Goal: Task Accomplishment & Management: Manage account settings

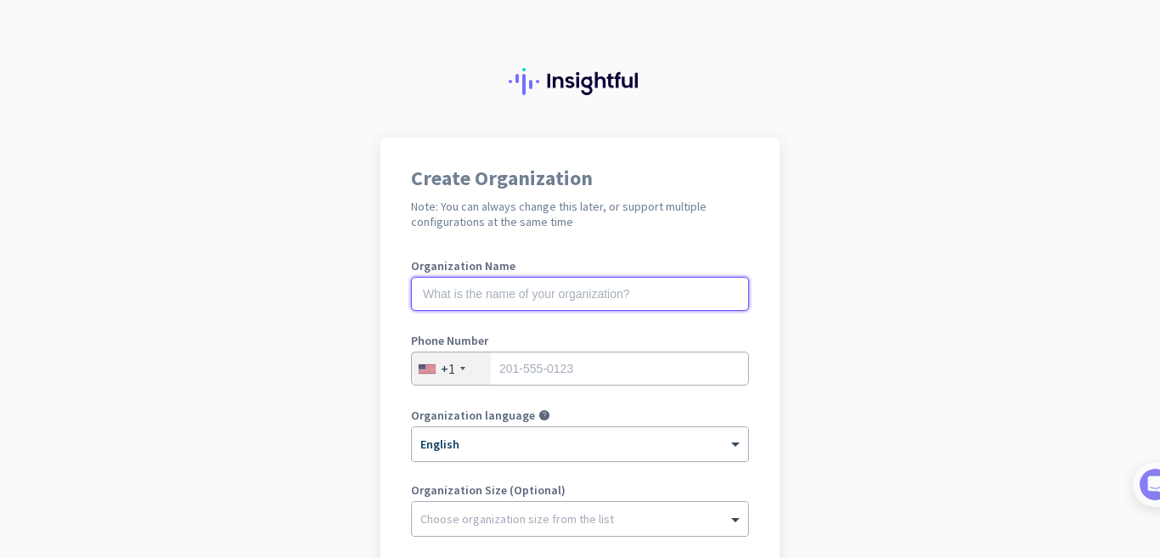
click at [557, 298] on input "text" at bounding box center [580, 294] width 338 height 34
type input "BDH IT SOLUTIONS"
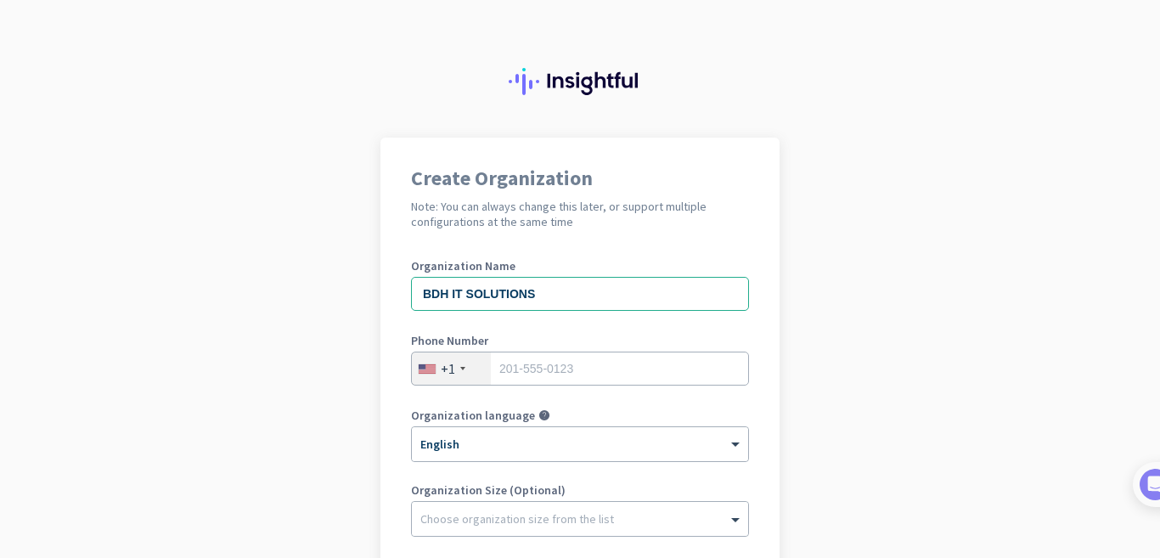
click at [457, 363] on div "+1" at bounding box center [451, 369] width 79 height 32
click at [455, 370] on div "+1" at bounding box center [451, 369] width 79 height 32
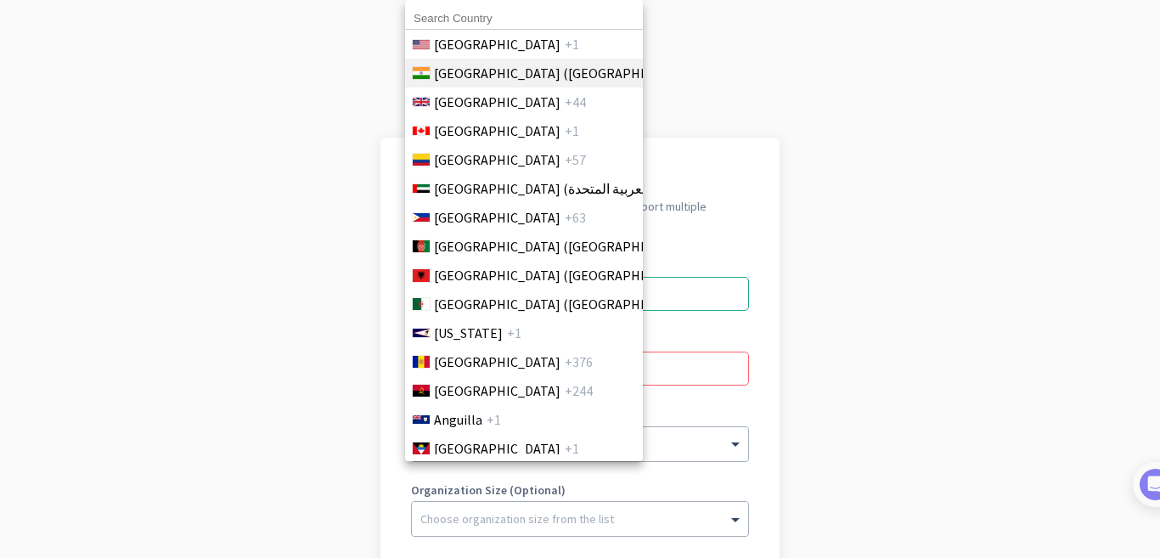
click at [560, 70] on li "[GEOGRAPHIC_DATA] ([GEOGRAPHIC_DATA]) +91" at bounding box center [523, 73] width 239 height 29
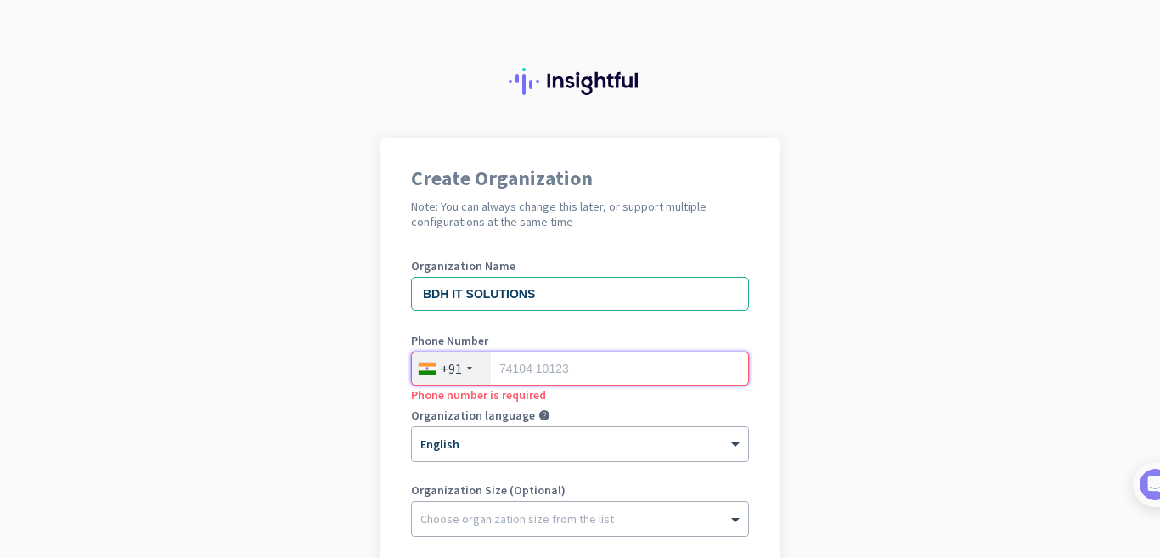
click at [566, 369] on input "tel" at bounding box center [580, 369] width 338 height 34
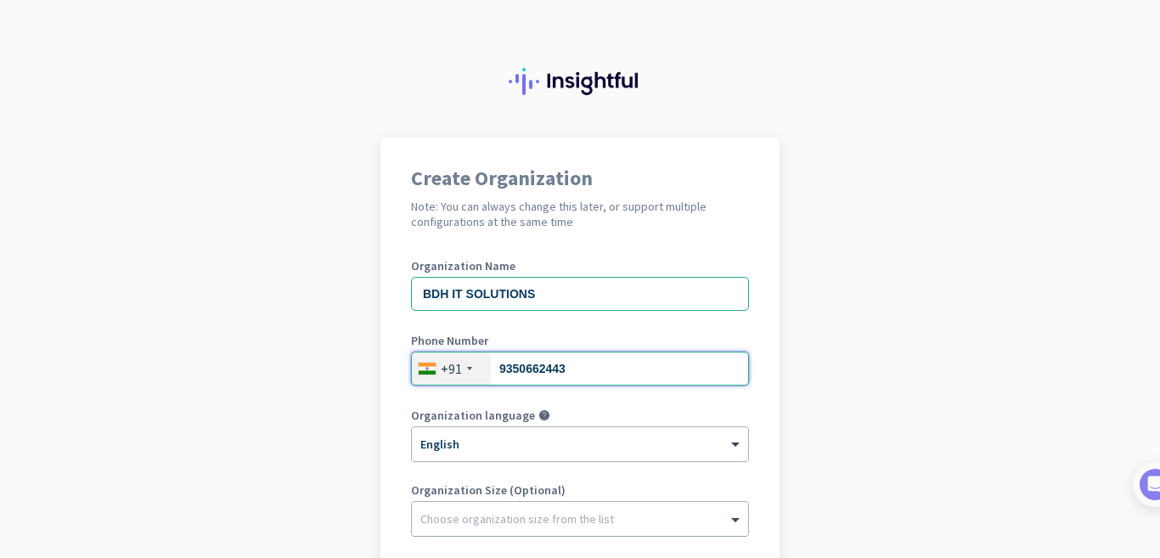
type input "9350662443"
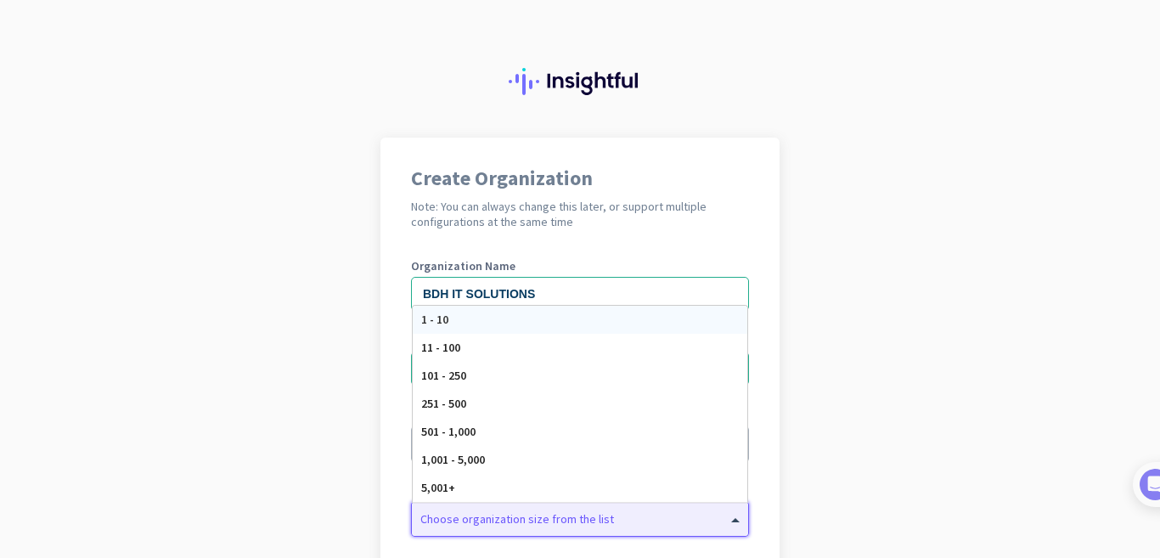
click at [502, 511] on div at bounding box center [580, 514] width 336 height 17
click at [468, 325] on div "1 - 10" at bounding box center [580, 320] width 335 height 28
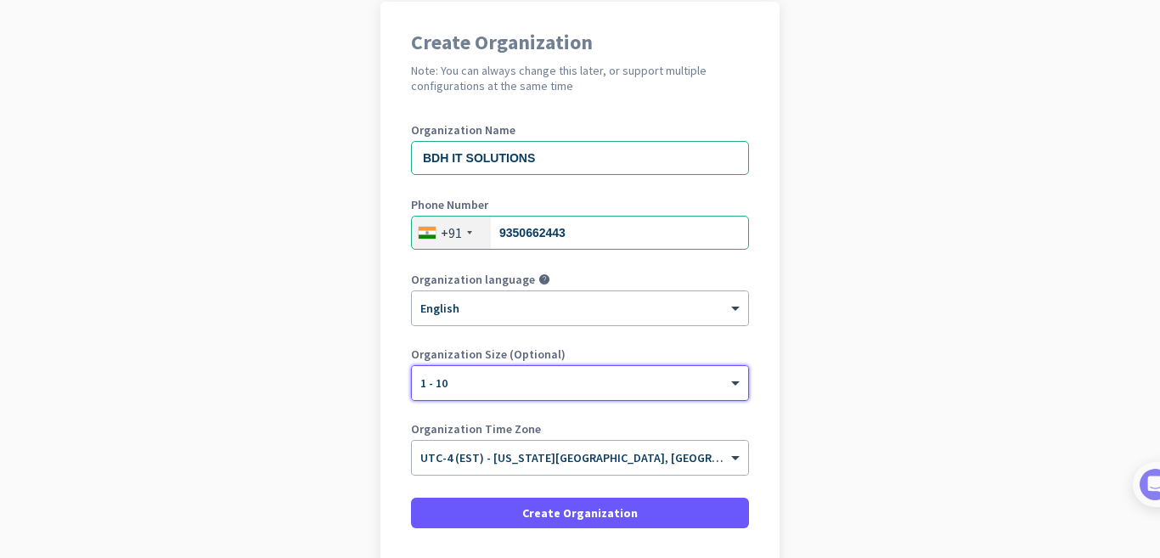
scroll to position [135, 0]
click at [540, 455] on input "text" at bounding box center [563, 453] width 285 height 13
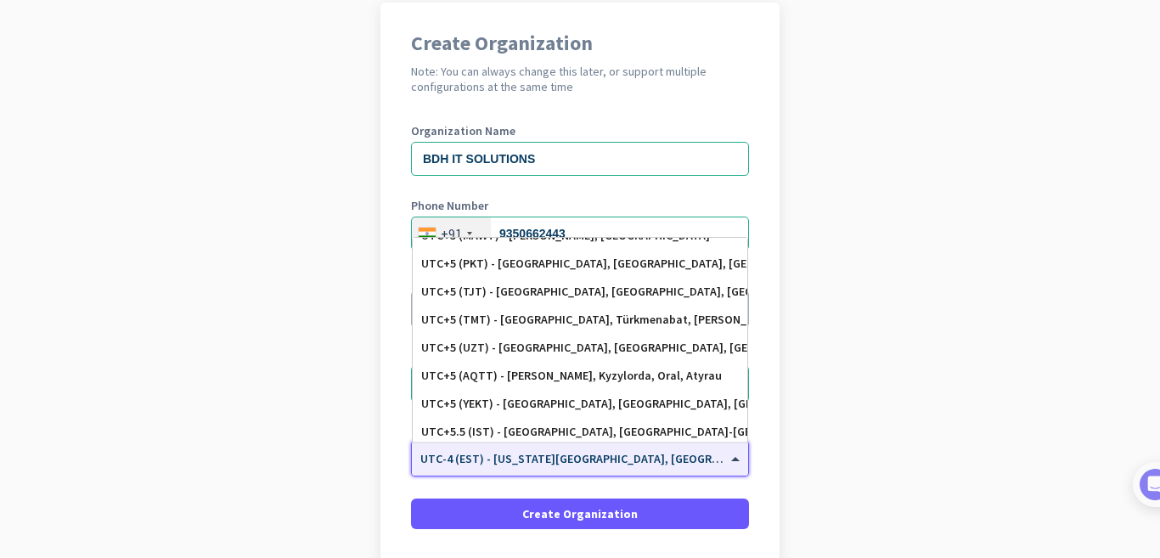
scroll to position [6640, 0]
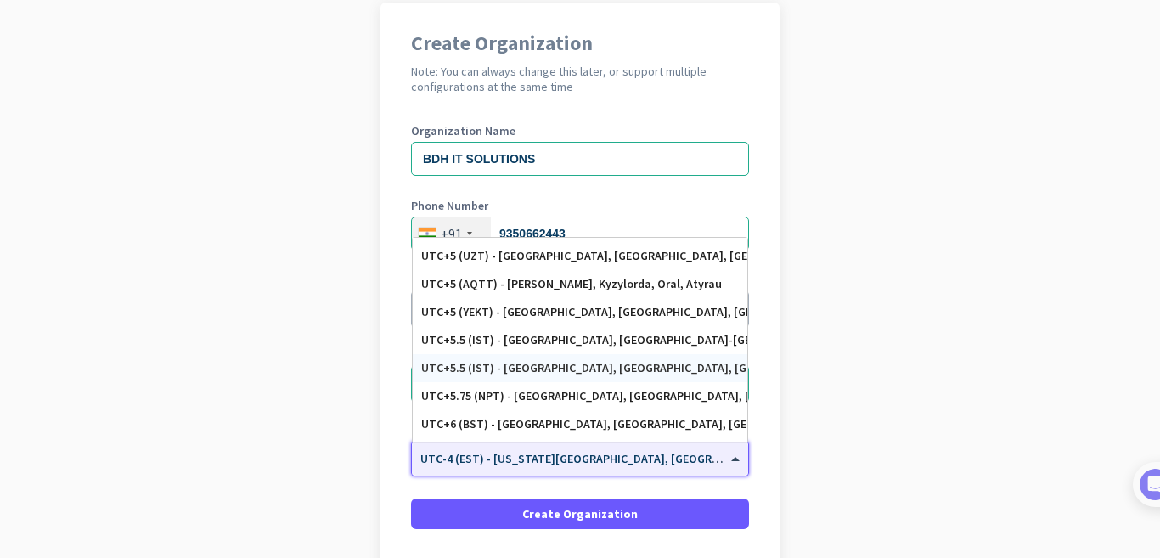
click at [656, 365] on div "UTC+5.5 (IST) - [GEOGRAPHIC_DATA], [GEOGRAPHIC_DATA], [GEOGRAPHIC_DATA], [GEOGR…" at bounding box center [580, 368] width 318 height 14
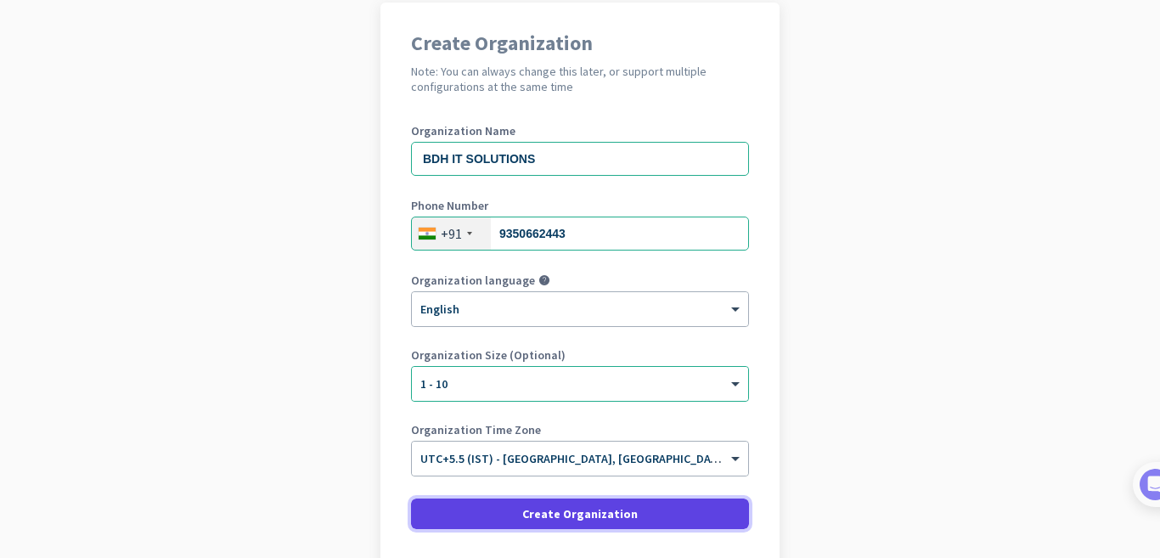
click at [586, 513] on span "Create Organization" at bounding box center [580, 513] width 116 height 17
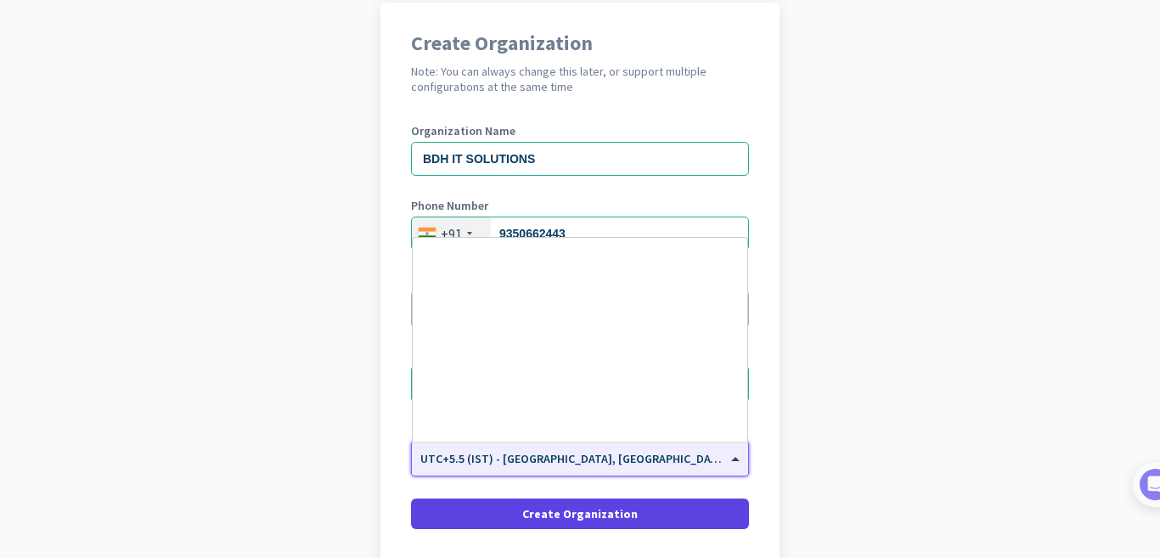
scroll to position [6756, 0]
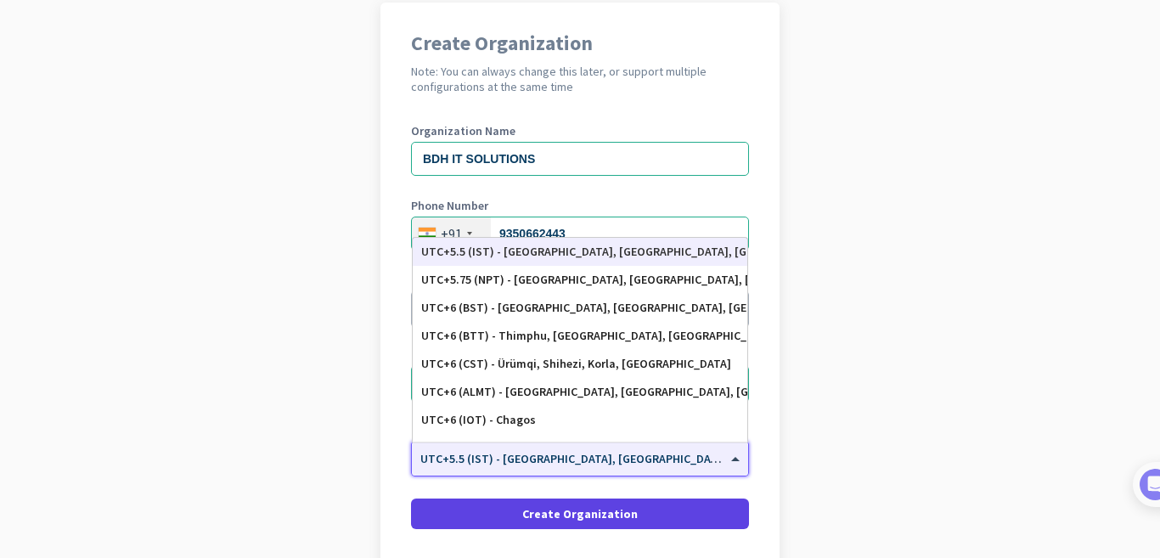
drag, startPoint x: 529, startPoint y: 475, endPoint x: 567, endPoint y: 510, distance: 51.1
click at [567, 510] on form "Organization Name BDH IT SOLUTIONS Phone Number [PHONE_NUMBER] Organization lan…" at bounding box center [580, 327] width 338 height 404
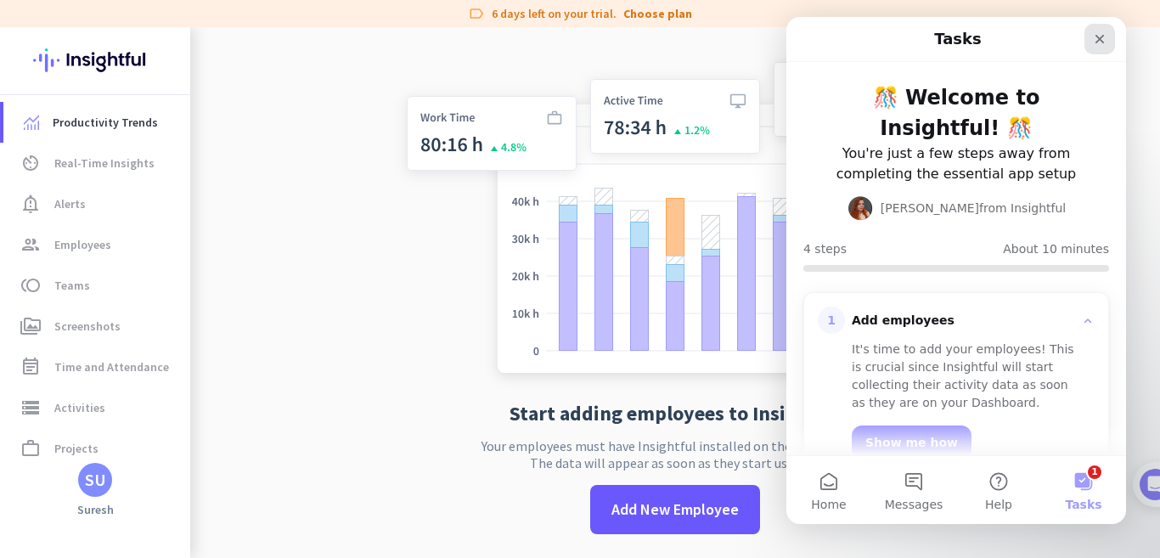
click at [1098, 33] on icon "Close" at bounding box center [1100, 39] width 14 height 14
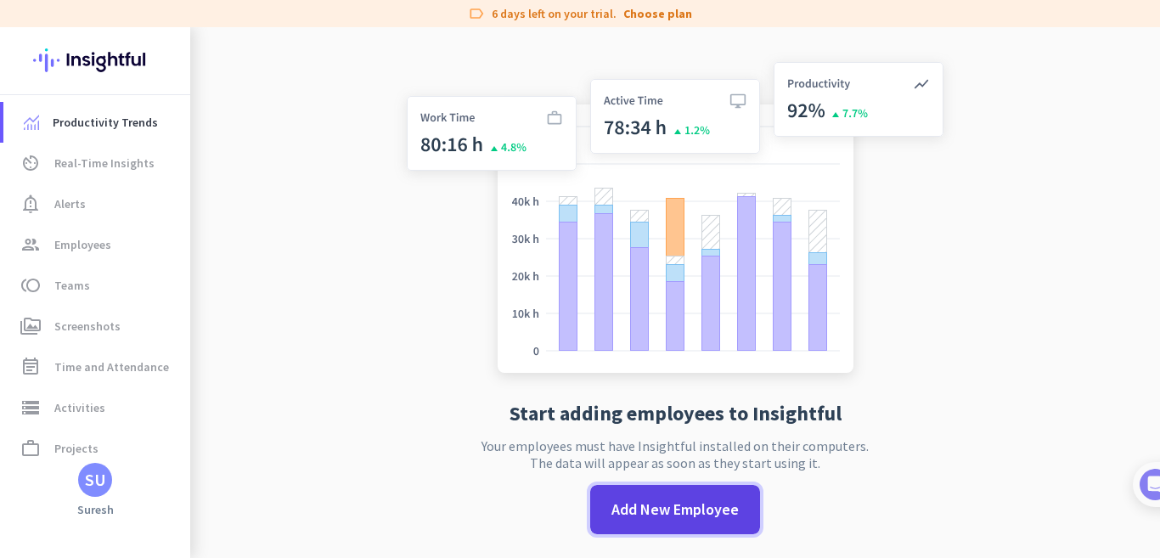
click at [683, 515] on span "Add New Employee" at bounding box center [675, 510] width 127 height 22
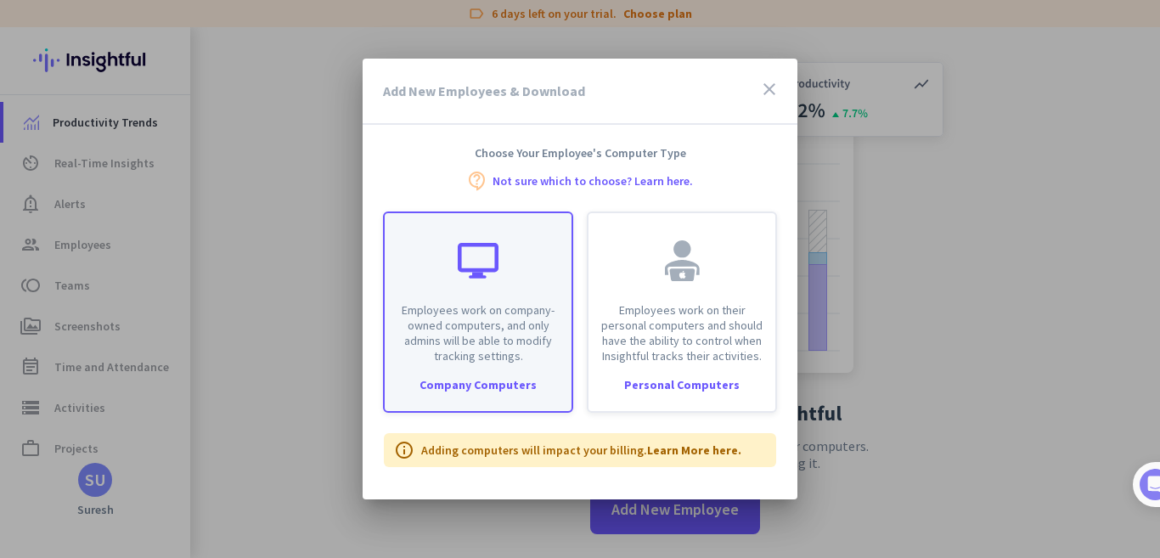
click at [501, 311] on p "Employees work on company-owned computers, and only admins will be able to modi…" at bounding box center [478, 332] width 167 height 61
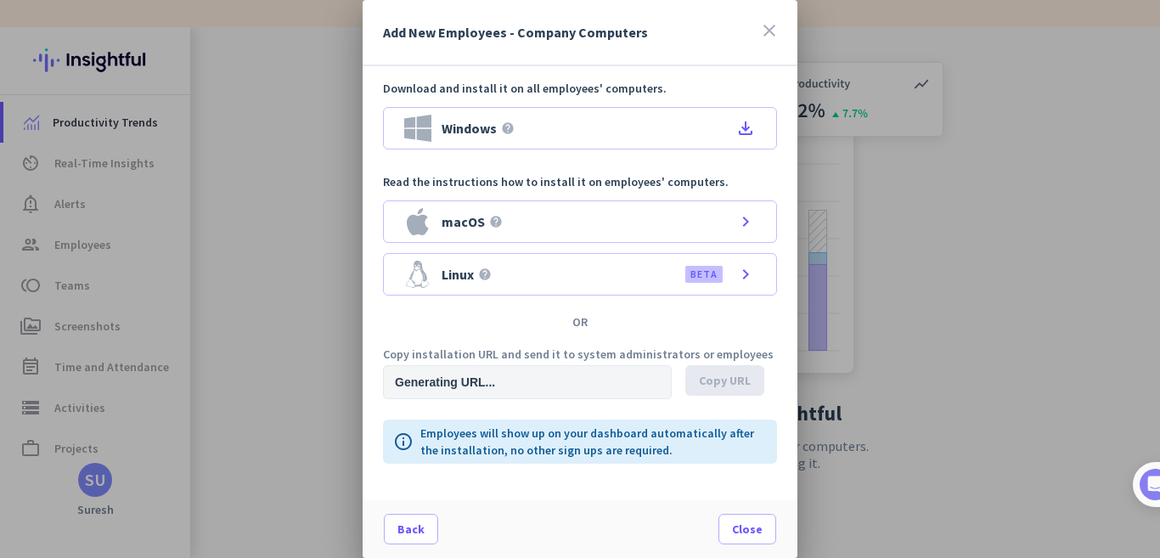
type input "[URL][DOMAIN_NAME]"
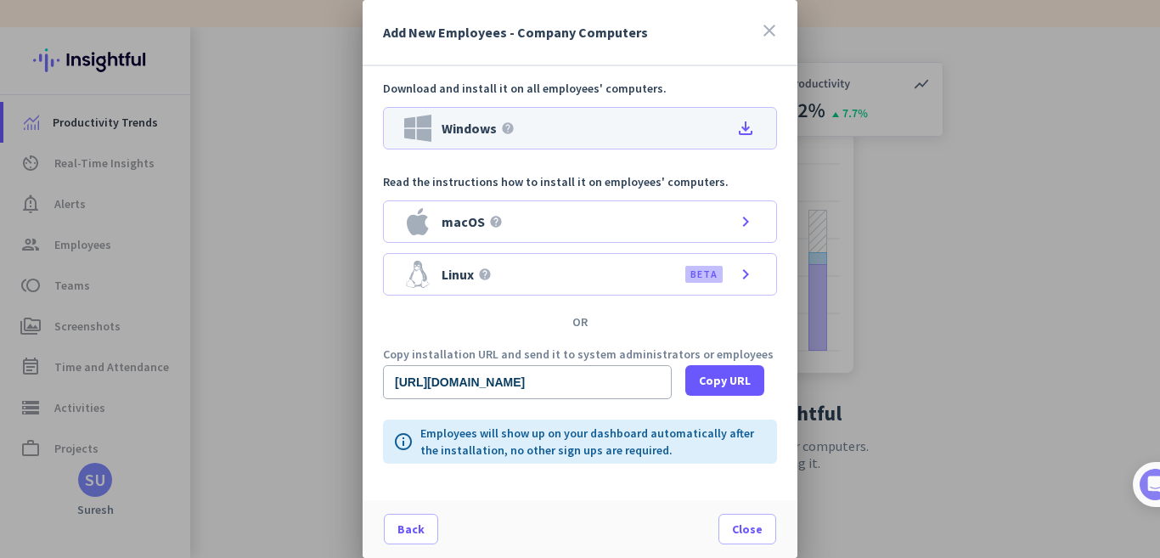
click at [551, 123] on div "Windows help file_download" at bounding box center [580, 128] width 394 height 42
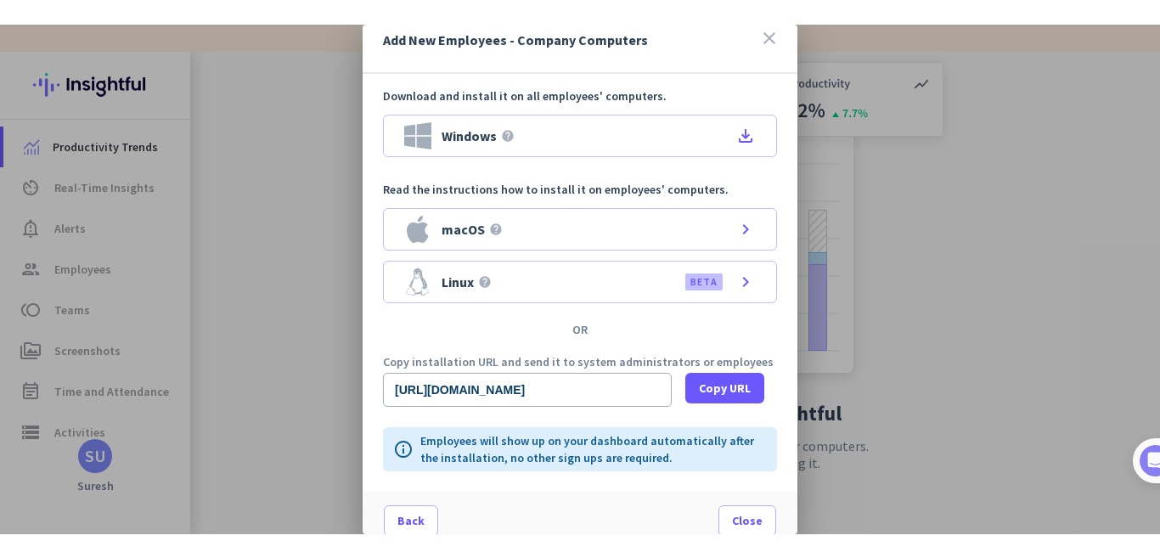
scroll to position [32, 0]
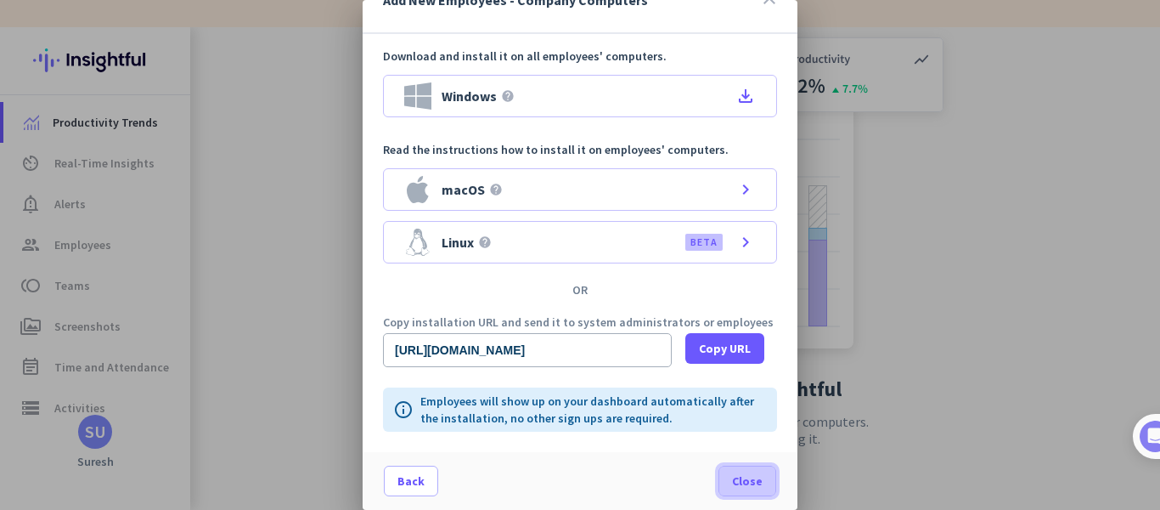
click at [732, 480] on span "Close" at bounding box center [747, 480] width 31 height 17
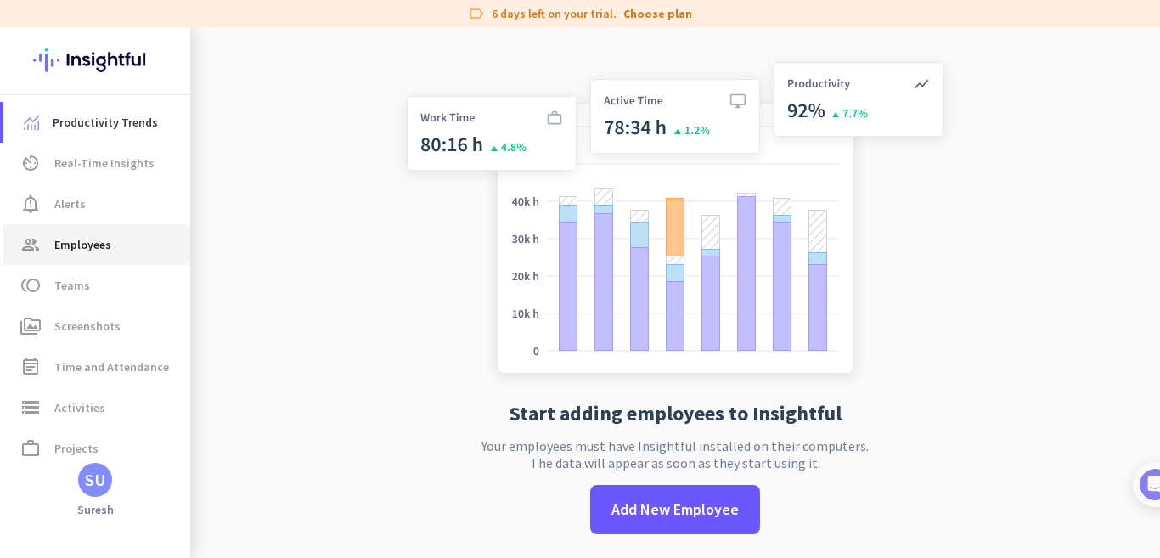
click at [71, 240] on span "Employees" at bounding box center [82, 244] width 57 height 20
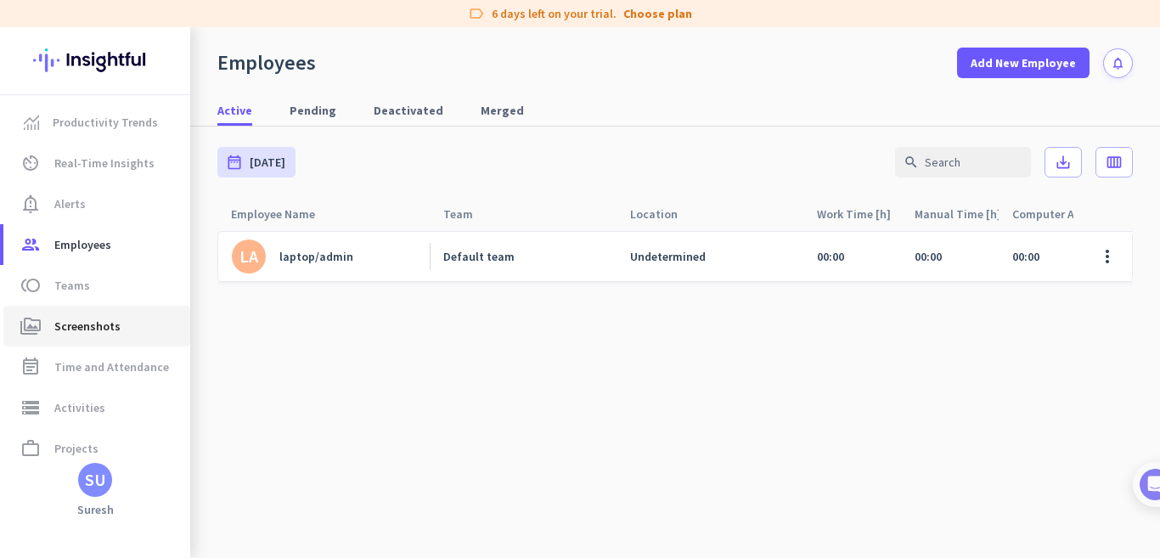
click at [76, 327] on span "Screenshots" at bounding box center [87, 326] width 66 height 20
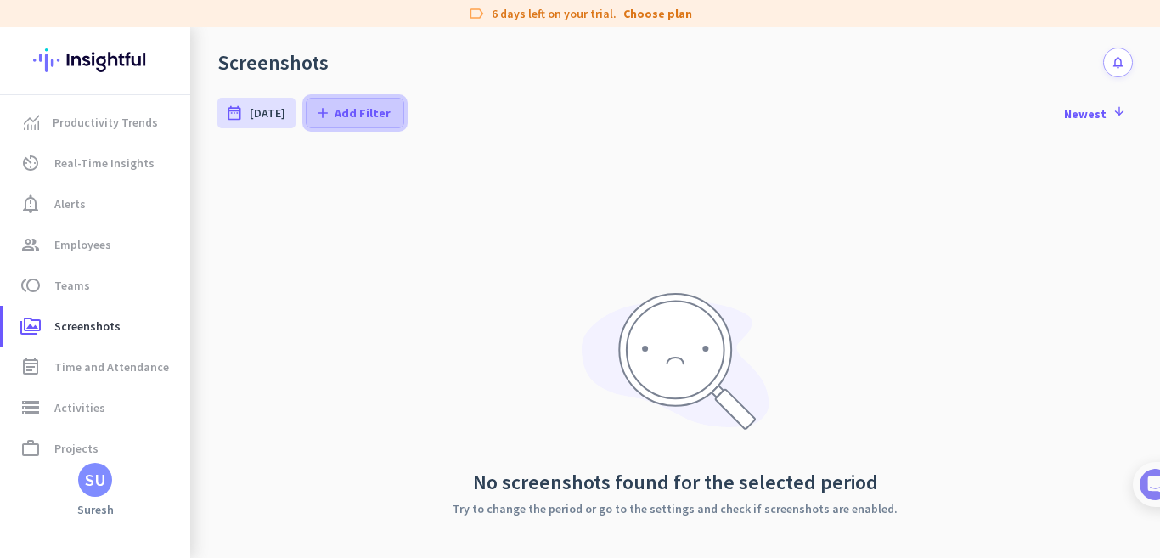
click at [318, 110] on icon "add" at bounding box center [322, 112] width 17 height 17
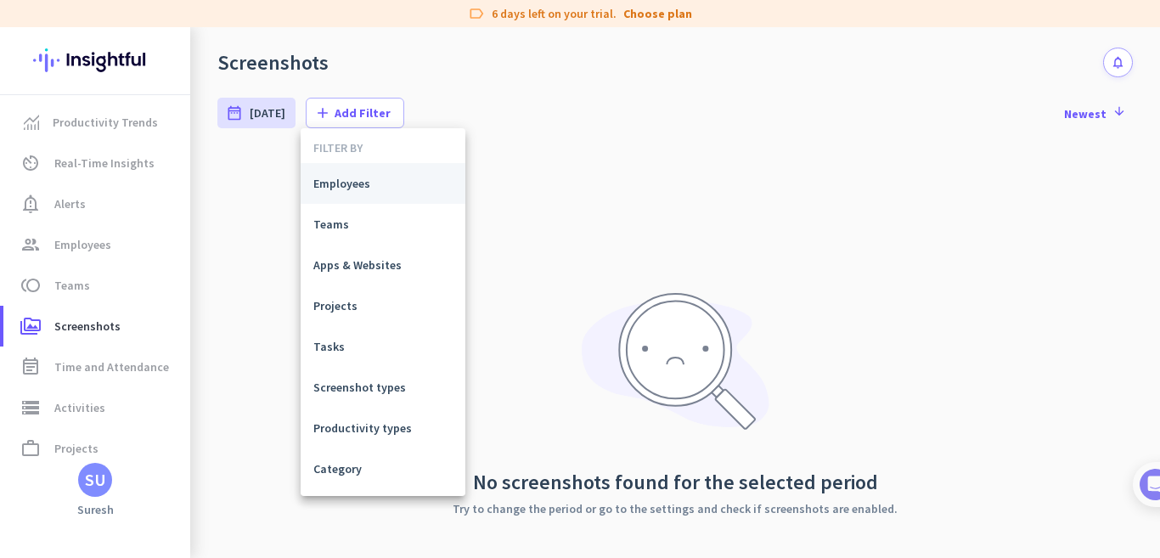
click at [336, 187] on span "Employees" at bounding box center [382, 183] width 139 height 17
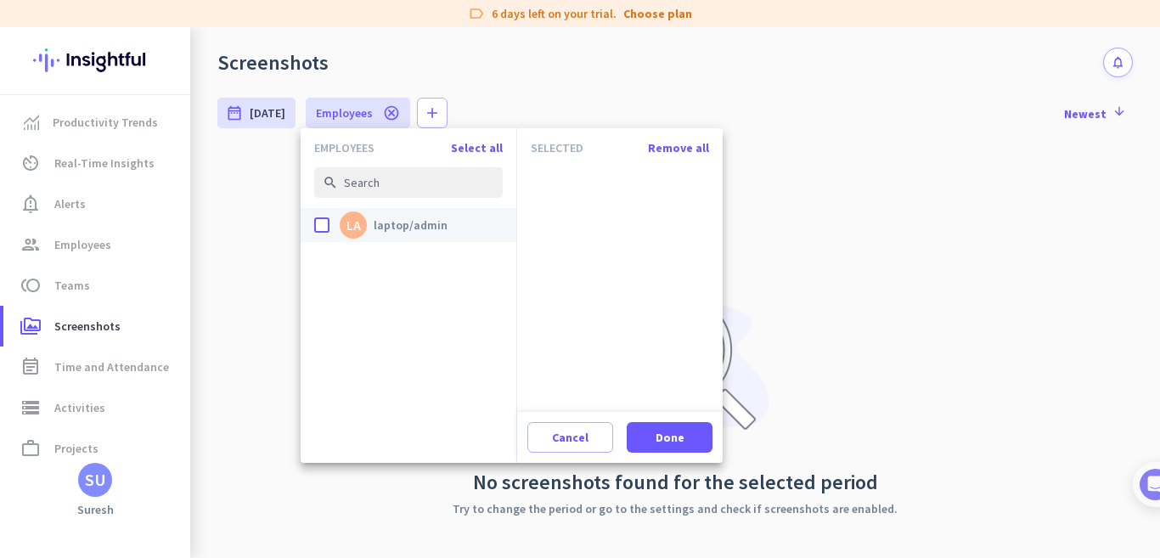
click at [329, 223] on div "done" at bounding box center [321, 224] width 15 height 15
click at [0, 0] on input "done LA laptop/admin" at bounding box center [0, 0] width 0 height 0
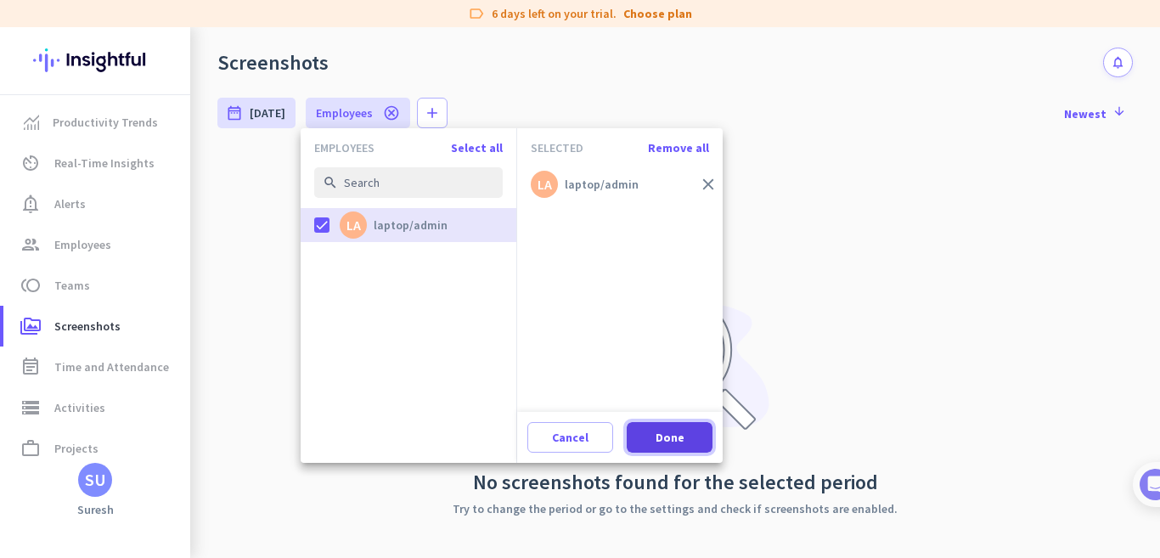
click at [678, 435] on span "Done" at bounding box center [670, 437] width 29 height 17
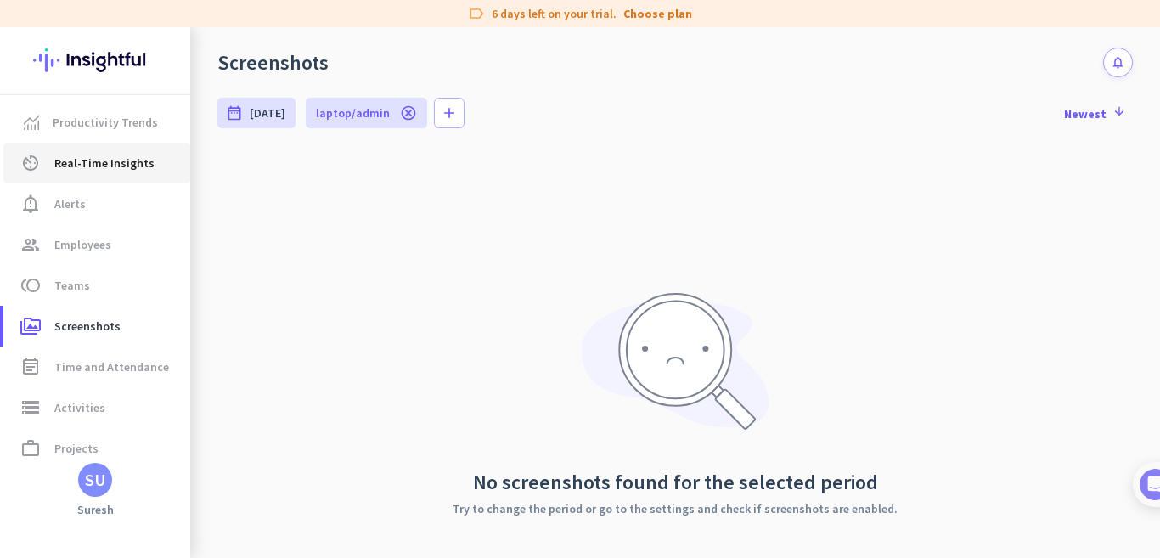
click at [73, 167] on span "Real-Time Insights" at bounding box center [104, 163] width 100 height 20
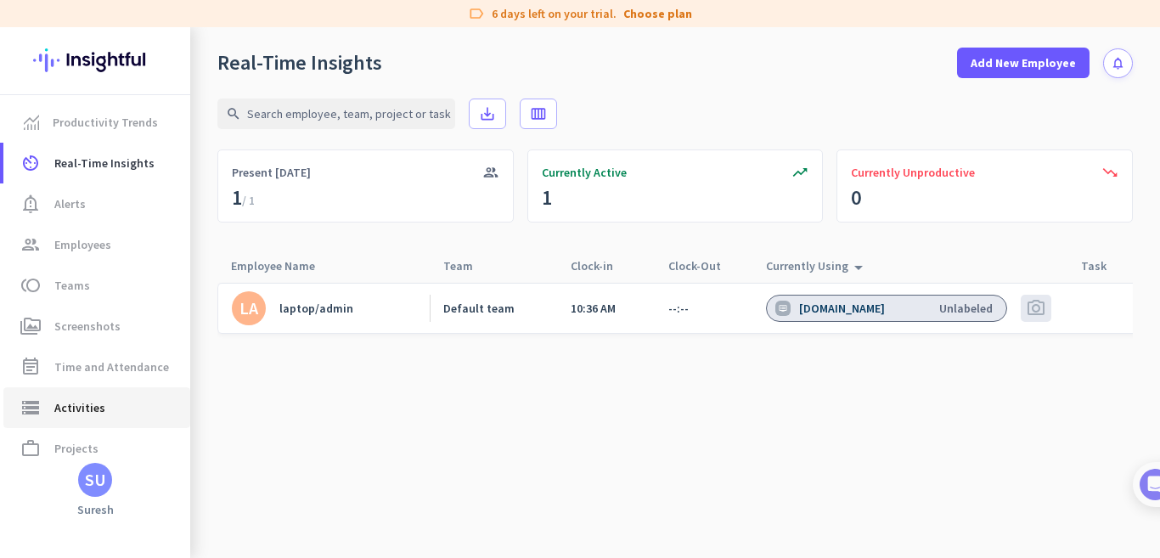
click at [83, 405] on span "Activities" at bounding box center [79, 408] width 51 height 20
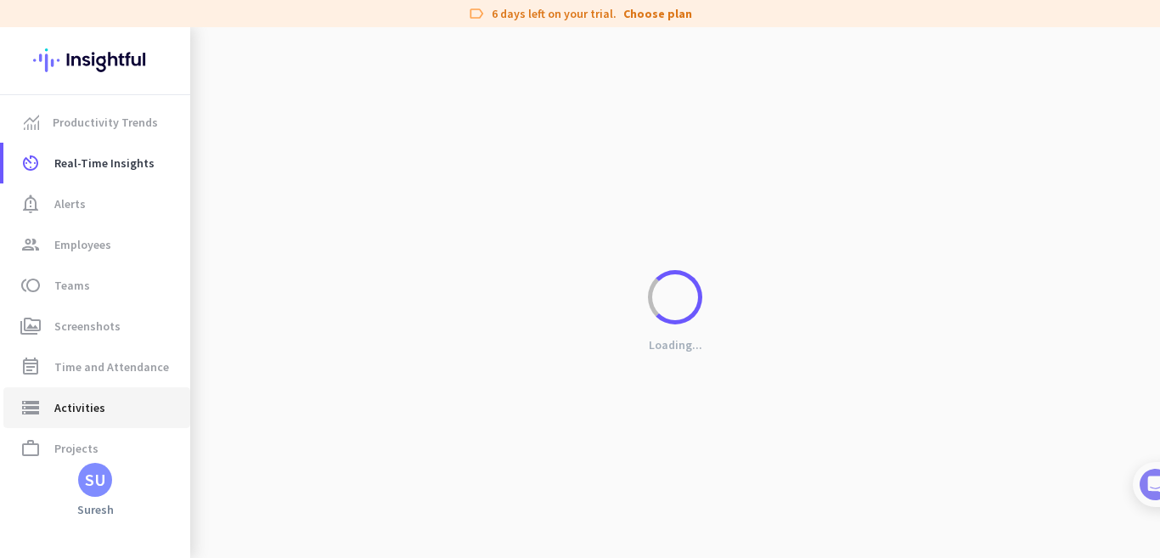
click at [83, 405] on span "Activities" at bounding box center [79, 408] width 51 height 20
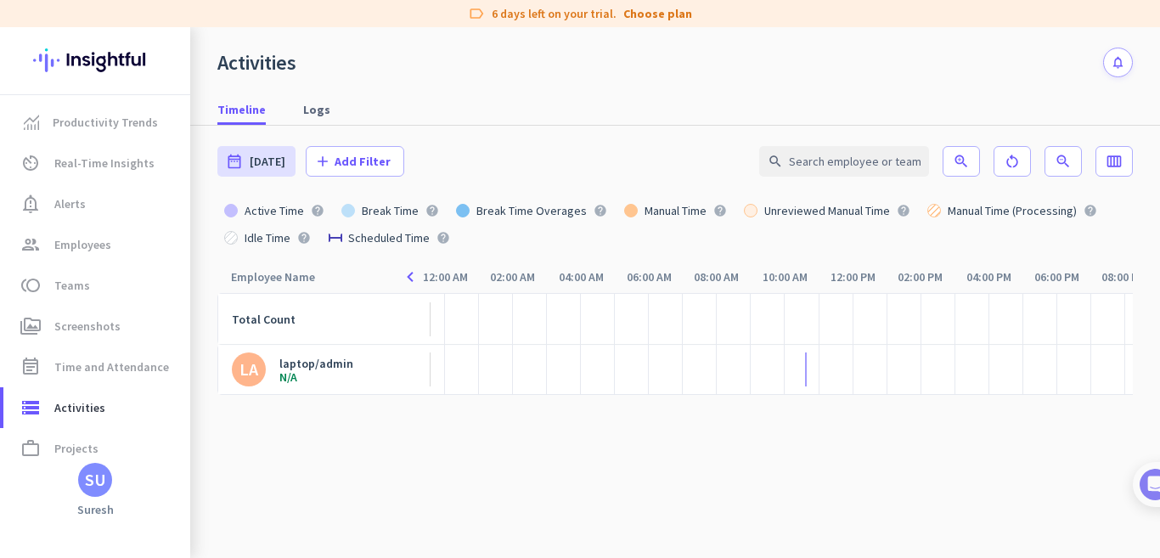
click at [296, 367] on div "laptop/admin" at bounding box center [316, 363] width 74 height 15
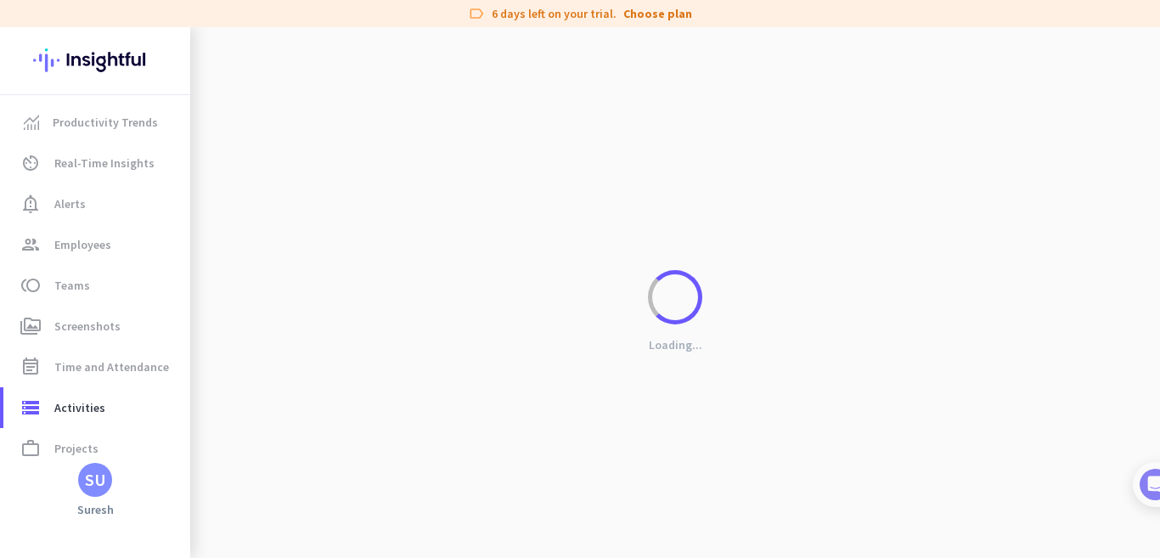
type input "[DATE] - [DATE]"
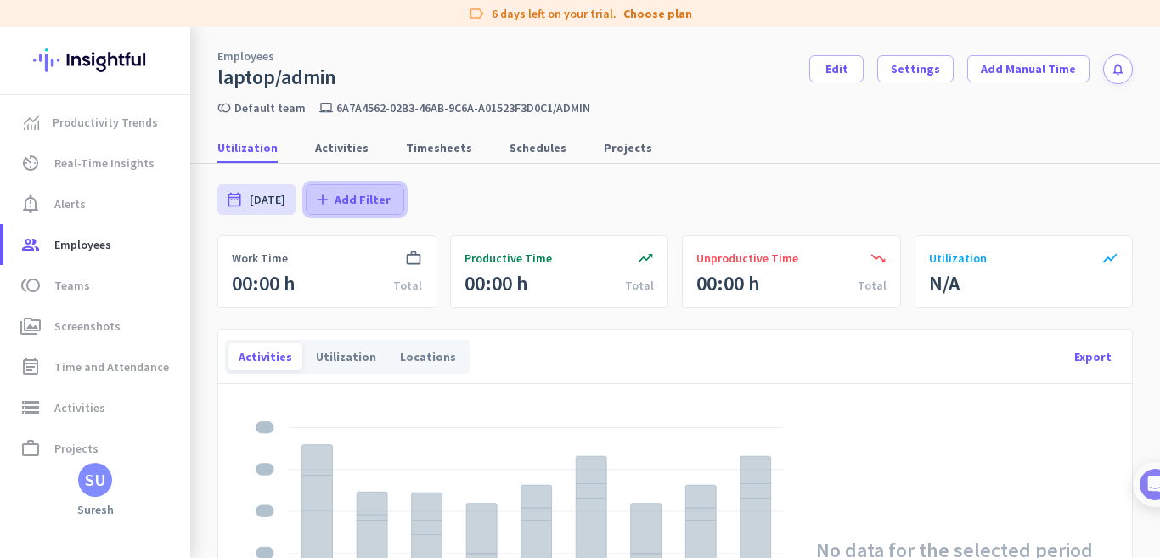
click at [362, 197] on span "Add Filter" at bounding box center [363, 199] width 56 height 17
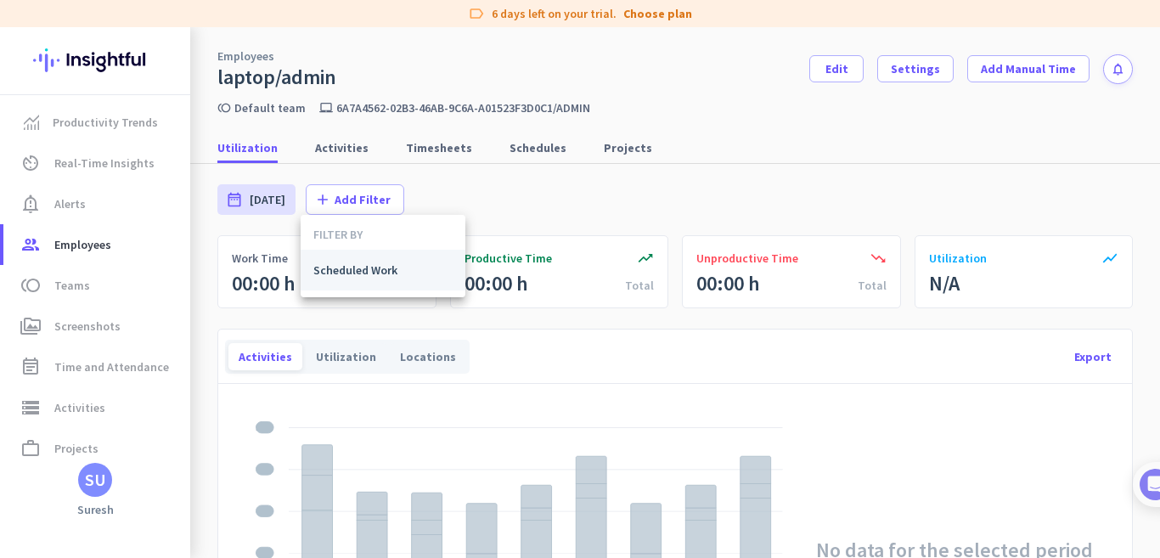
click at [347, 269] on span "Scheduled Work" at bounding box center [382, 270] width 139 height 17
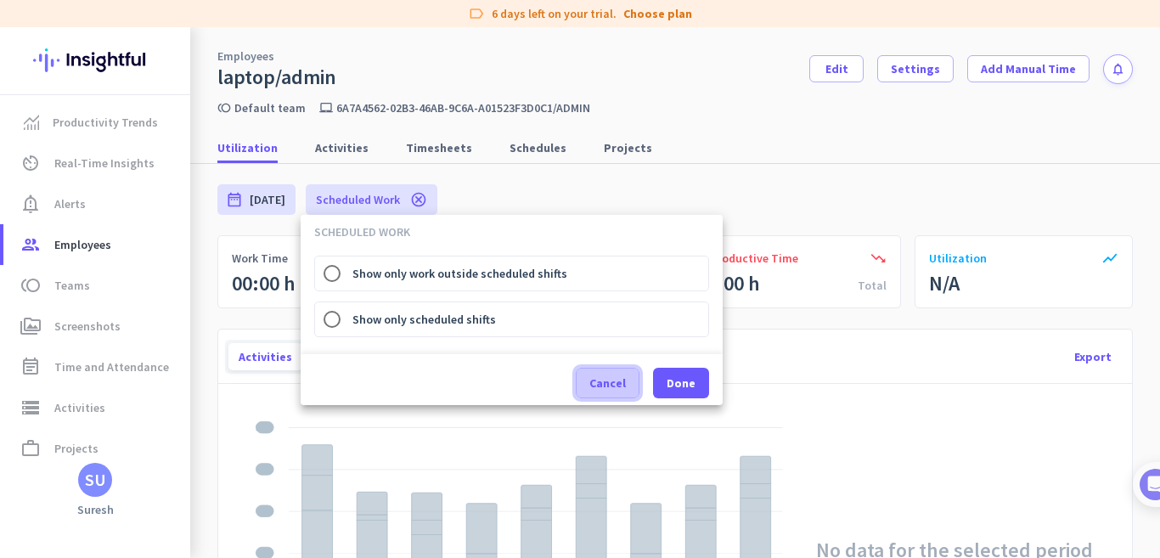
click at [601, 389] on span "Cancel" at bounding box center [608, 383] width 37 height 17
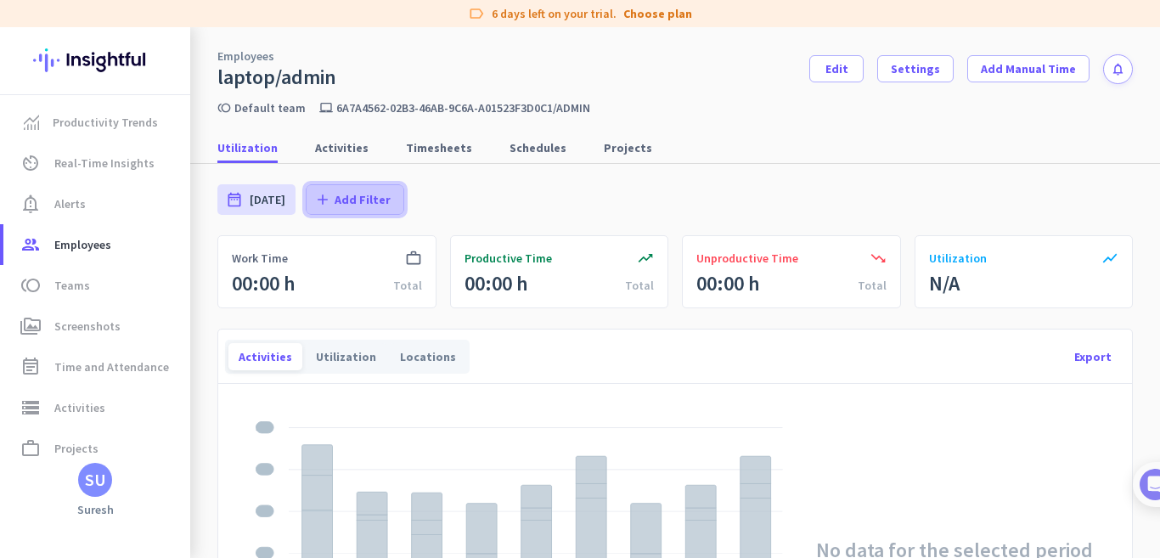
click at [335, 199] on span "Add Filter" at bounding box center [363, 199] width 56 height 17
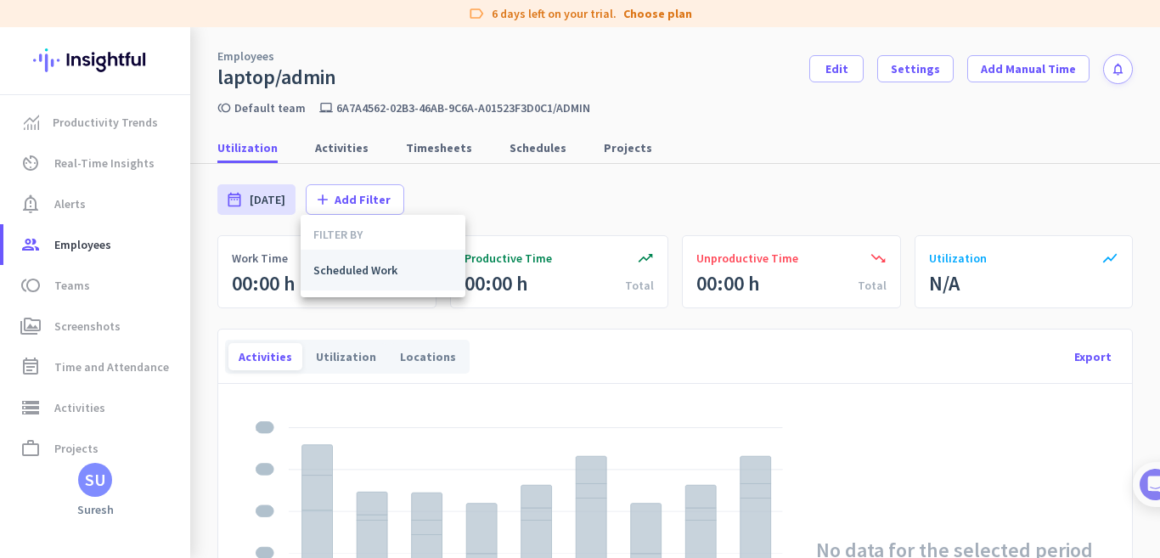
click at [327, 267] on span "Scheduled Work" at bounding box center [382, 270] width 139 height 17
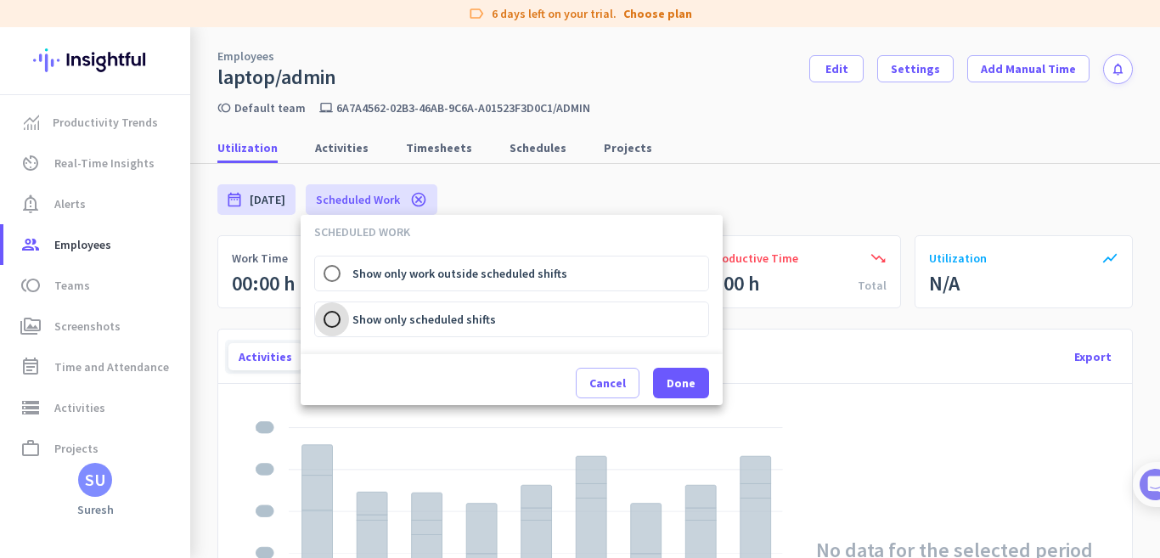
click at [335, 322] on input "Show only scheduled shifts" at bounding box center [332, 319] width 34 height 34
radio input "true"
click at [687, 378] on span "Done" at bounding box center [681, 383] width 29 height 17
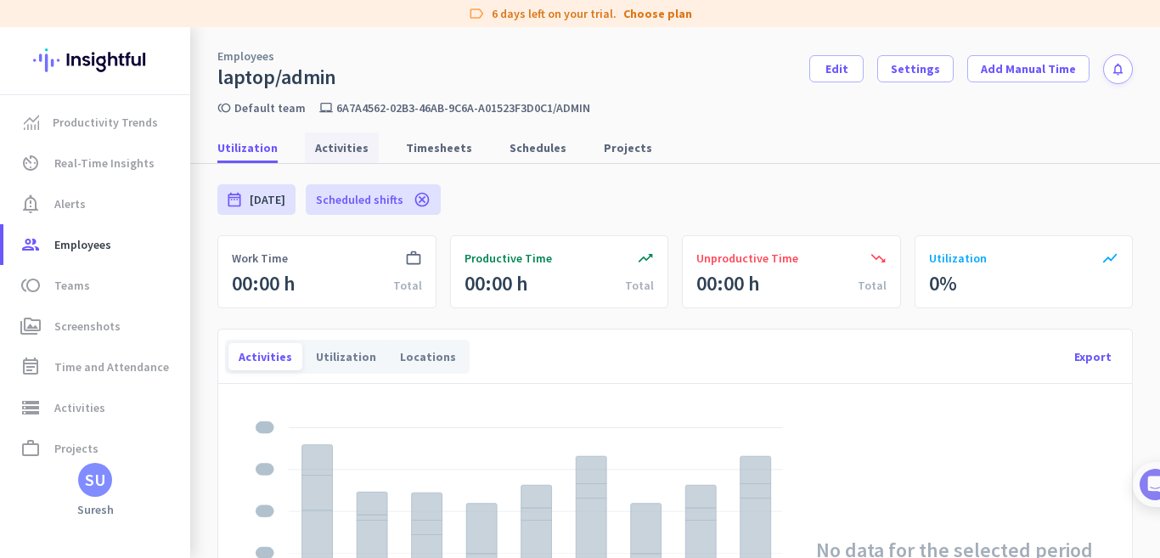
click at [339, 151] on span "Activities" at bounding box center [342, 147] width 54 height 17
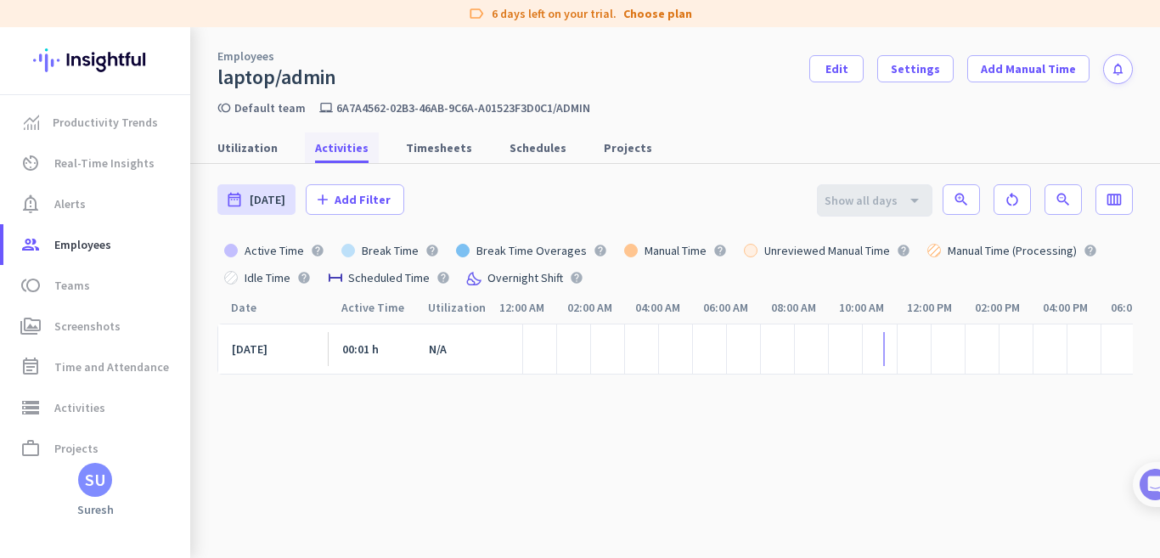
scroll to position [0, 219]
click at [348, 204] on span "Add Filter" at bounding box center [363, 199] width 56 height 17
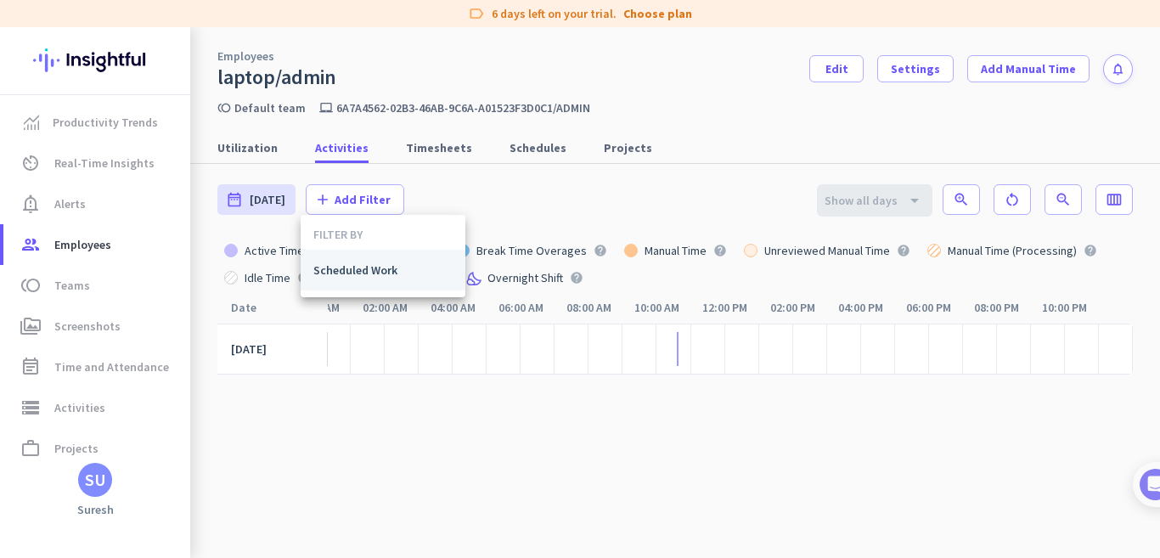
click at [342, 274] on span "Scheduled Work" at bounding box center [382, 270] width 139 height 17
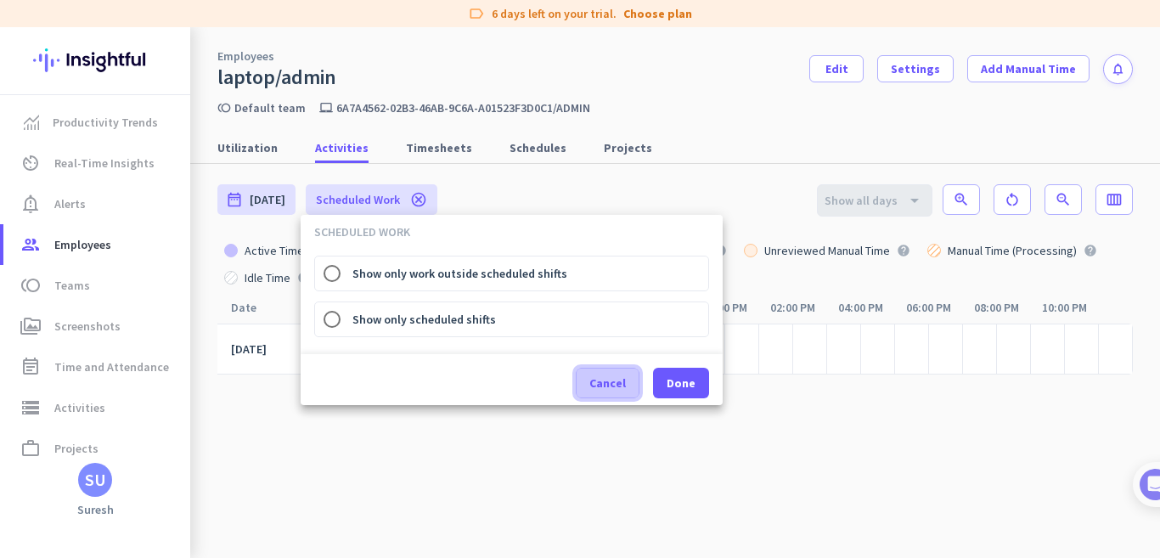
click at [584, 381] on span at bounding box center [608, 383] width 62 height 41
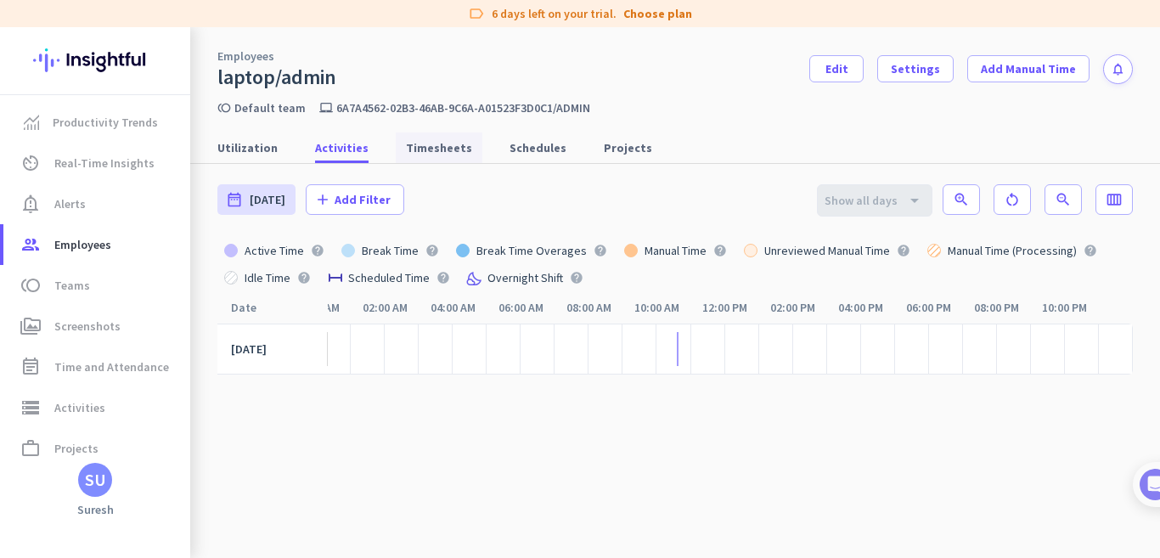
click at [406, 138] on span "Timesheets" at bounding box center [439, 148] width 66 height 31
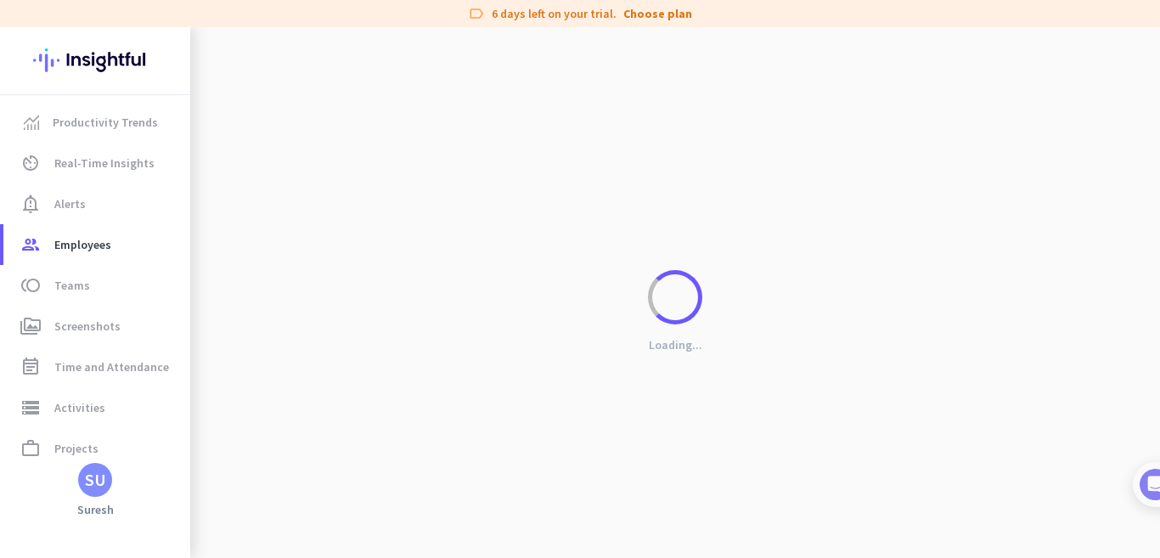
scroll to position [0, 206]
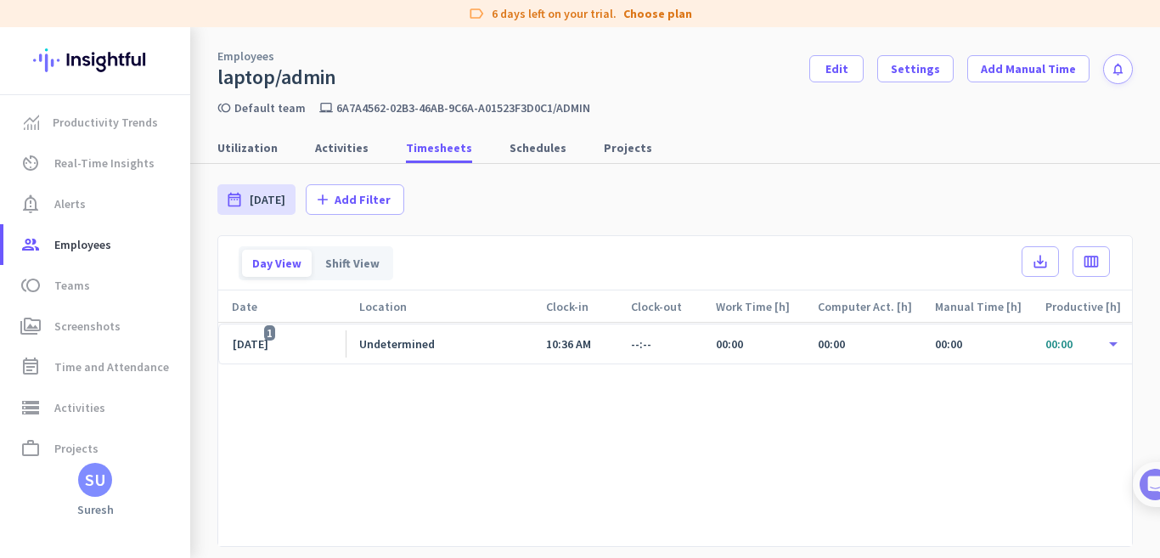
click at [279, 345] on div "[DATE] 1" at bounding box center [256, 343] width 47 height 15
click at [513, 142] on span "Schedules" at bounding box center [538, 147] width 57 height 17
type input "[DATE] - [DATE]"
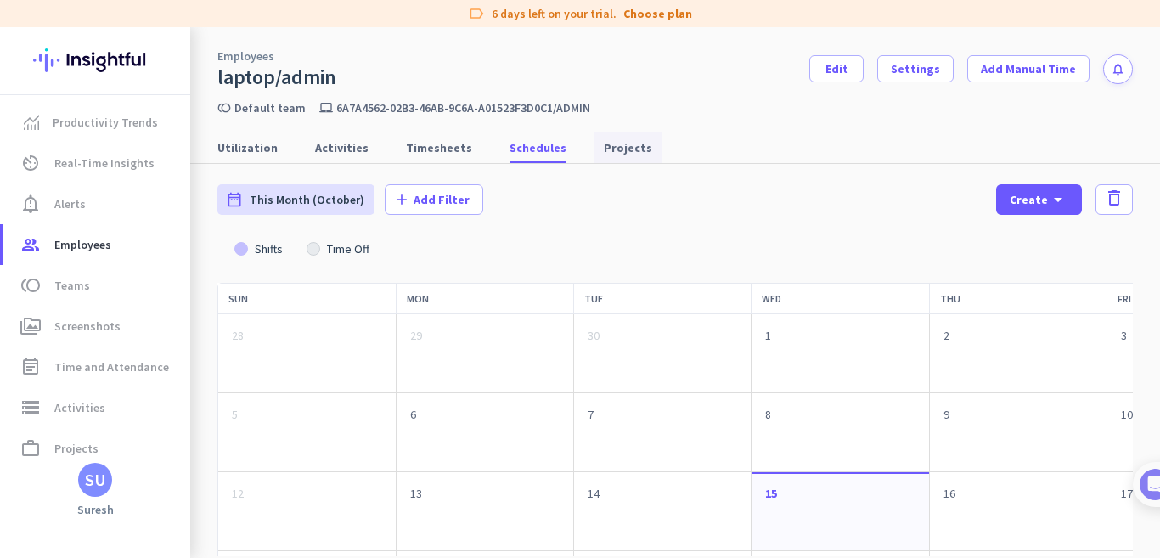
click at [604, 155] on span "Projects" at bounding box center [628, 147] width 48 height 17
type input "[DATE] - [DATE]"
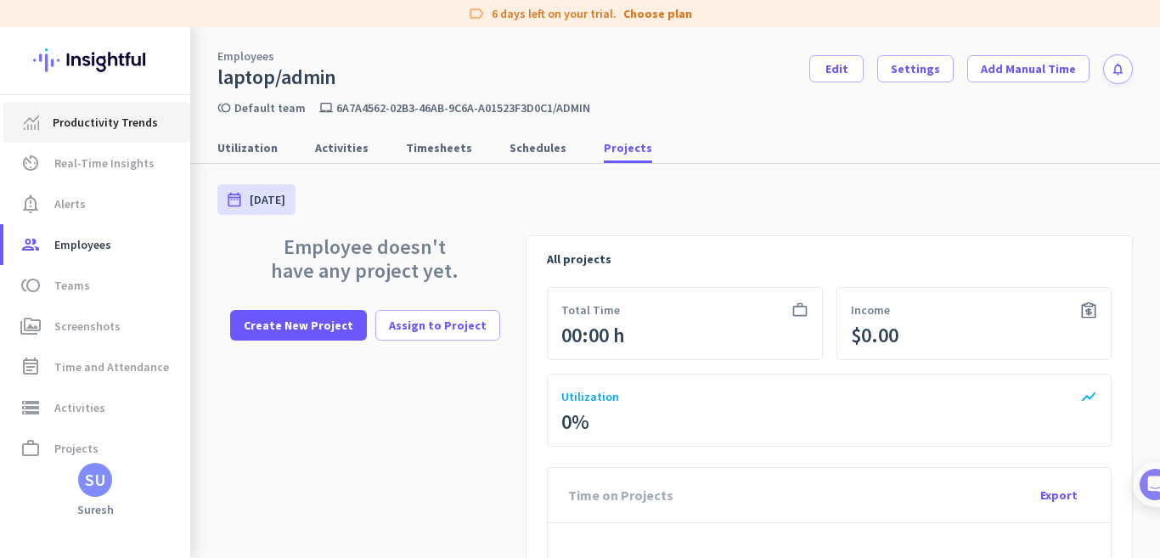
click at [86, 121] on span "Productivity Trends" at bounding box center [105, 122] width 105 height 20
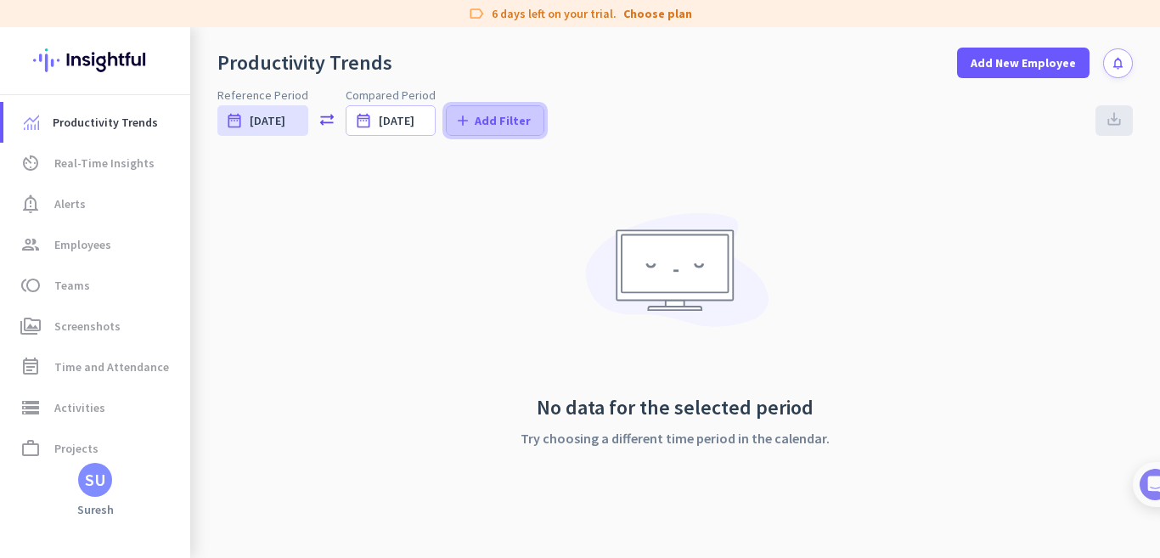
click at [489, 121] on span "Add Filter" at bounding box center [503, 120] width 56 height 17
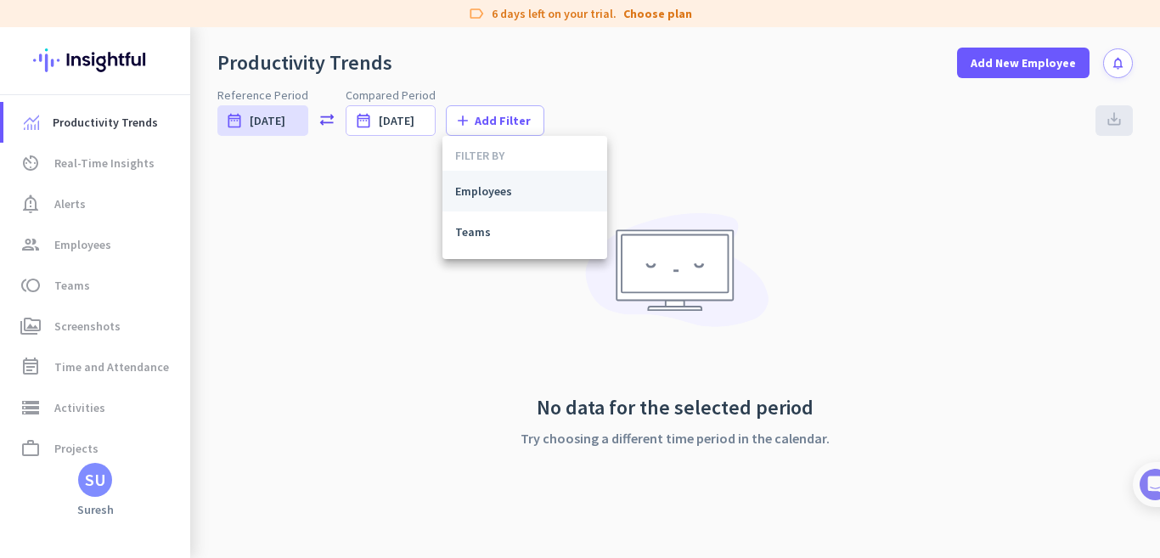
click at [477, 194] on span "Employees" at bounding box center [524, 191] width 139 height 17
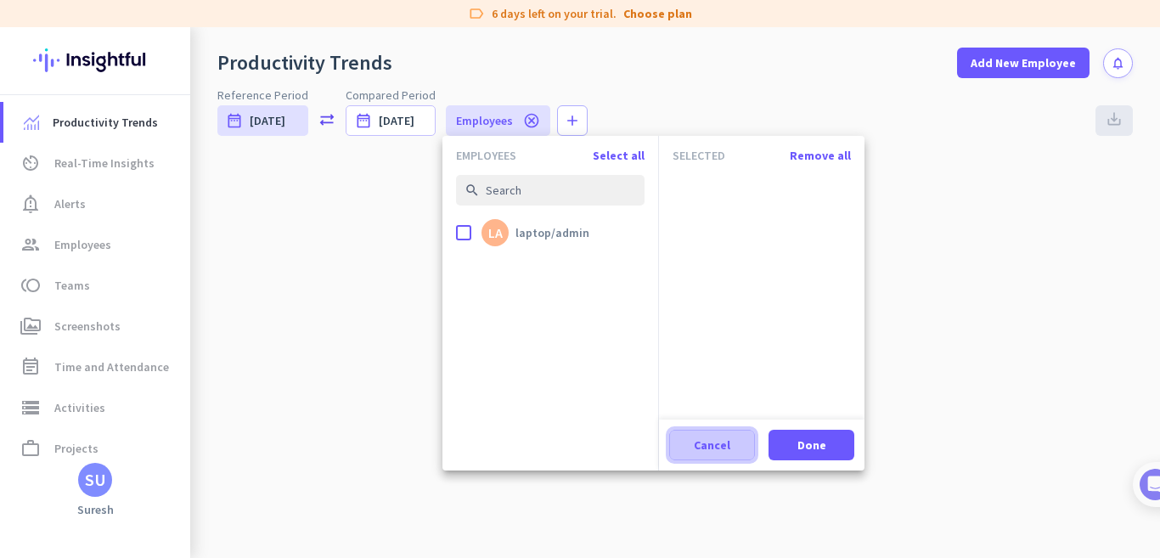
click at [712, 452] on span "Cancel" at bounding box center [712, 445] width 37 height 17
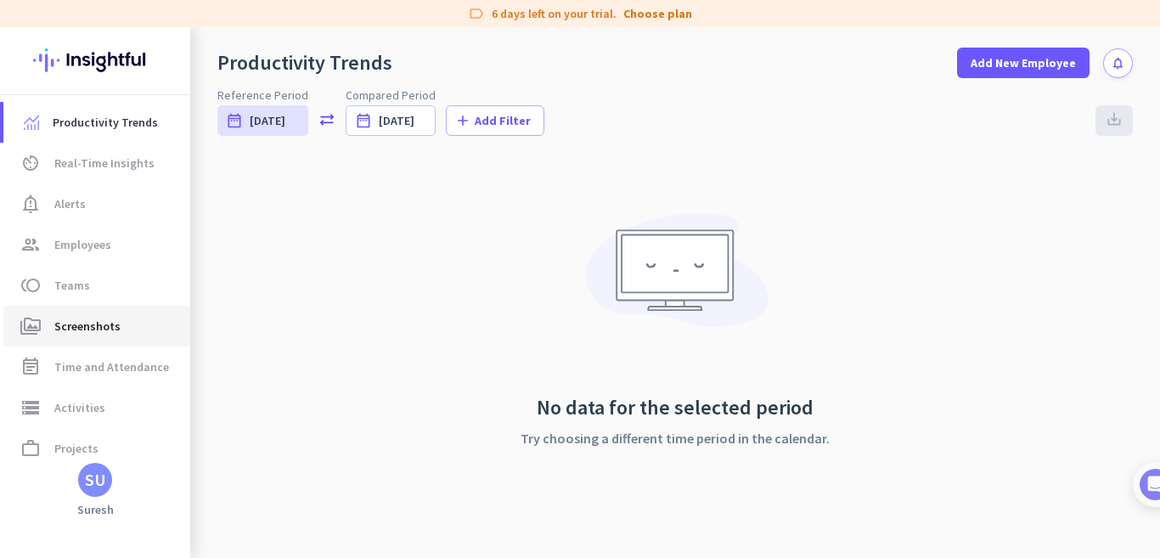
click at [94, 332] on span "Screenshots" at bounding box center [87, 326] width 66 height 20
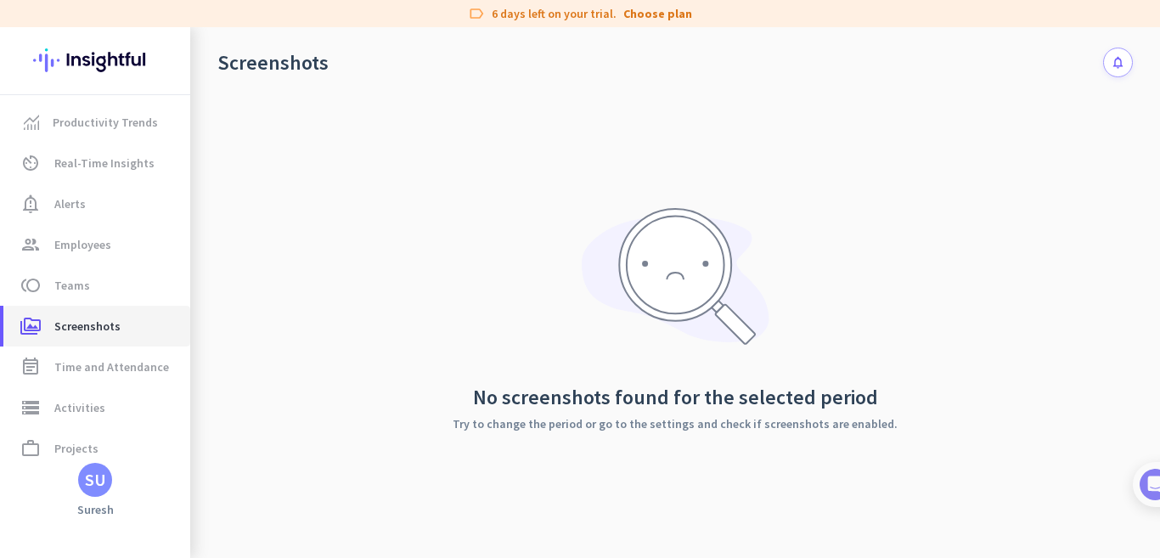
scroll to position [97, 0]
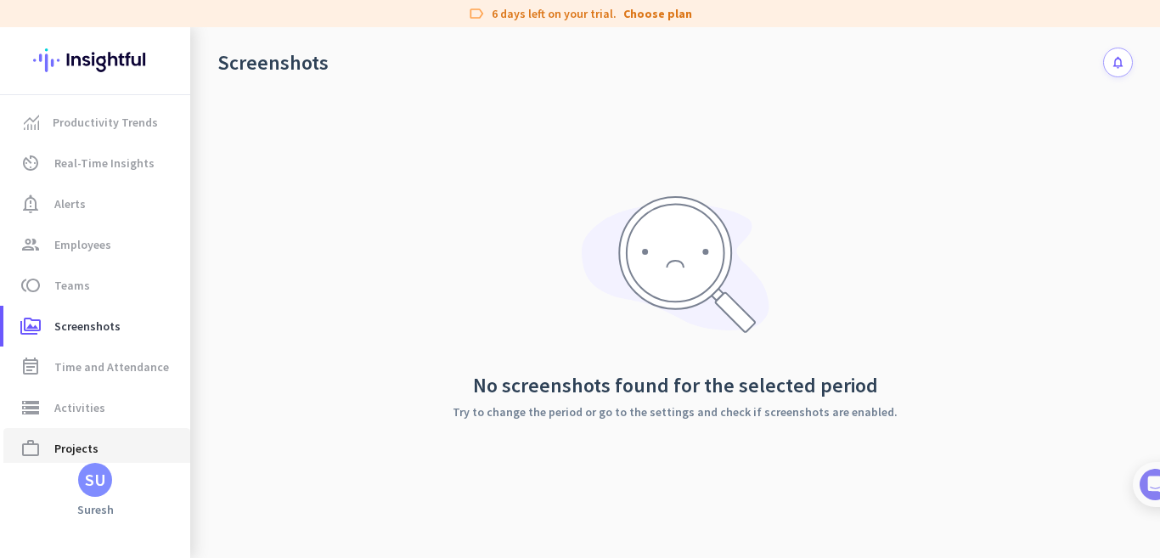
click at [48, 447] on span "work_outline Projects" at bounding box center [97, 448] width 160 height 20
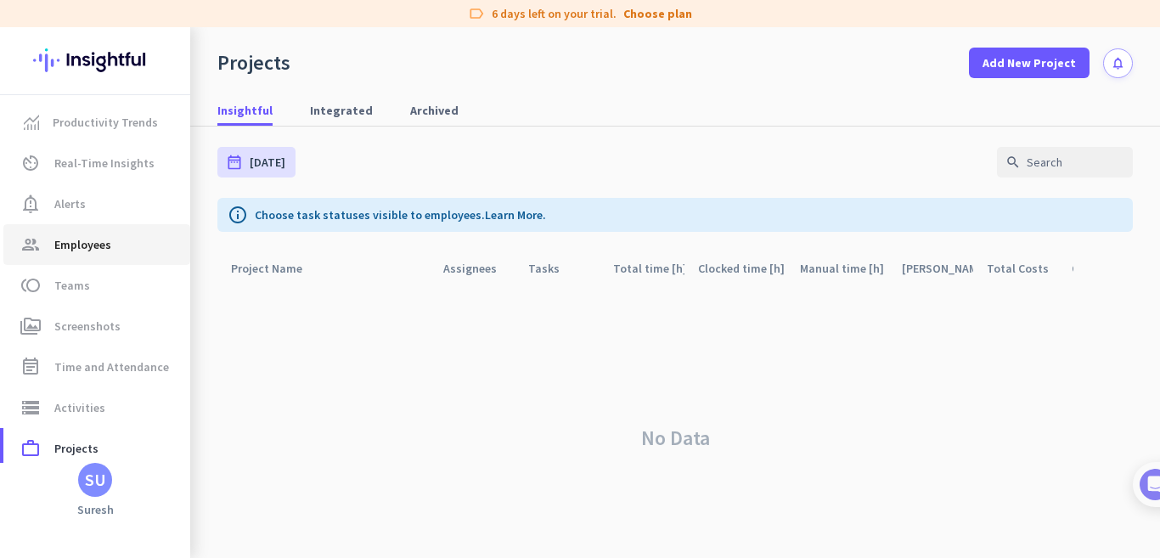
click at [64, 257] on link "group Employees" at bounding box center [96, 244] width 187 height 41
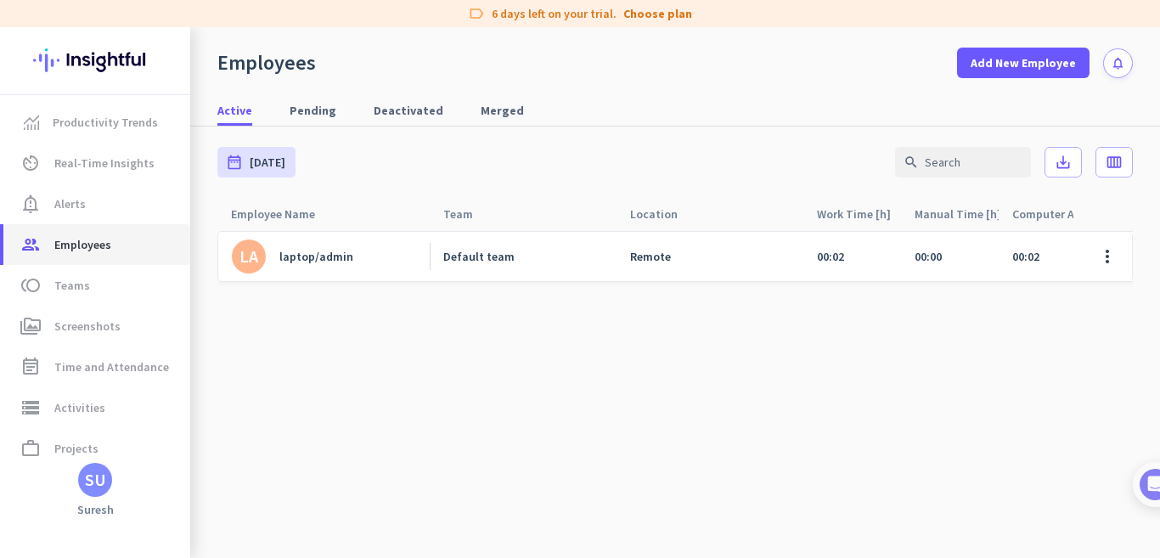
click at [65, 224] on link "group Employees" at bounding box center [96, 244] width 187 height 41
click at [65, 210] on span "Alerts" at bounding box center [69, 204] width 31 height 20
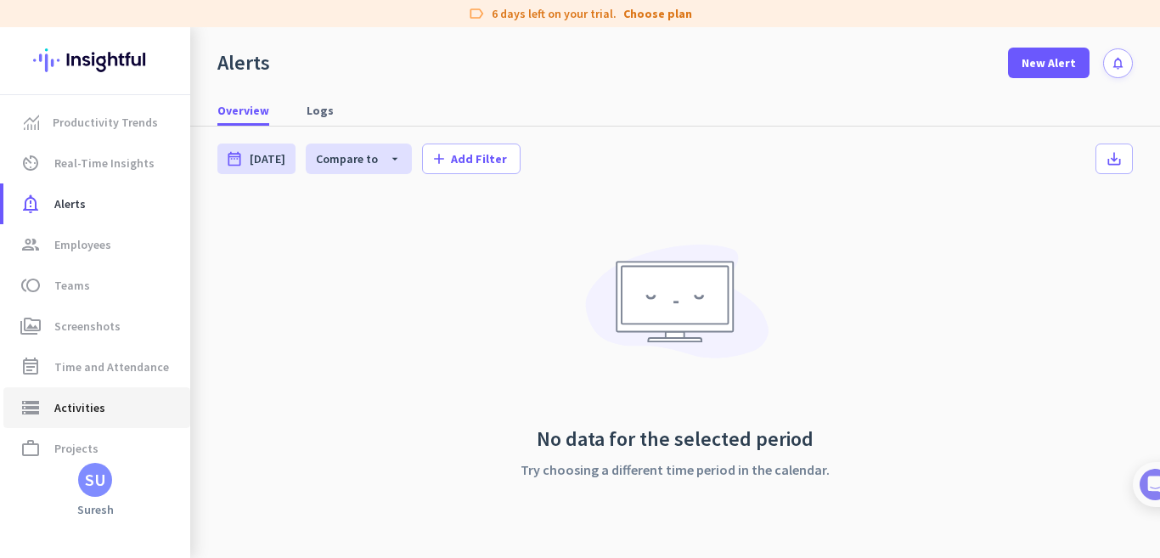
click at [76, 415] on span "Activities" at bounding box center [79, 408] width 51 height 20
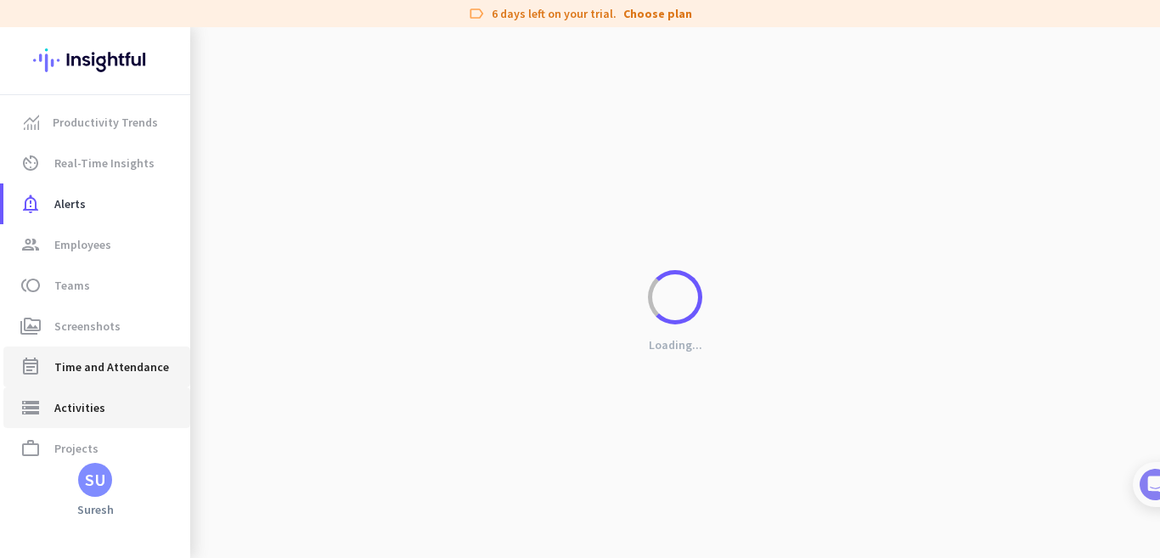
type input "[DATE]"
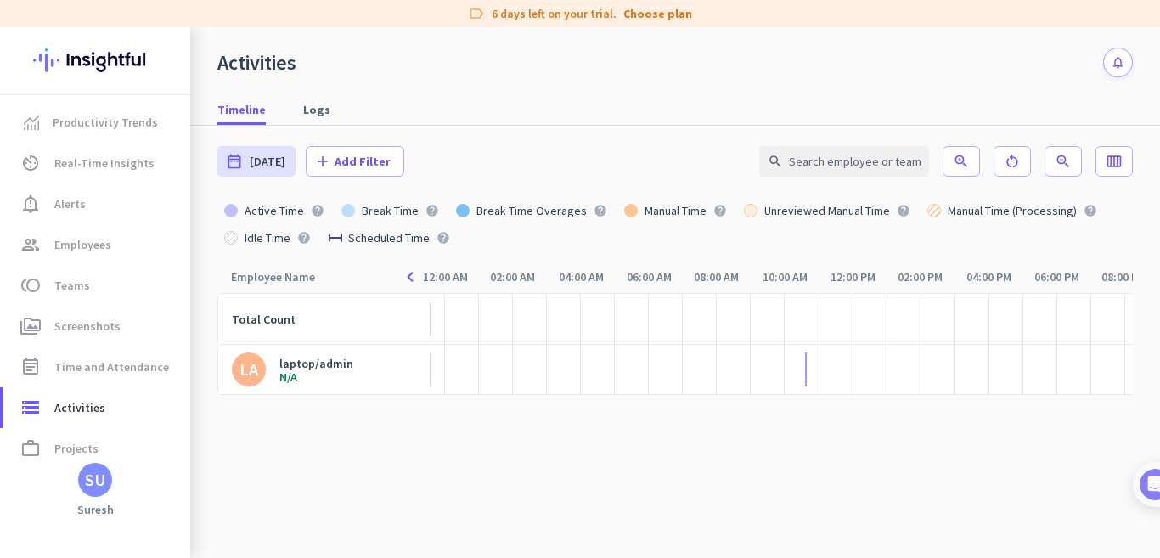
click at [284, 371] on div "N/A" at bounding box center [316, 377] width 74 height 12
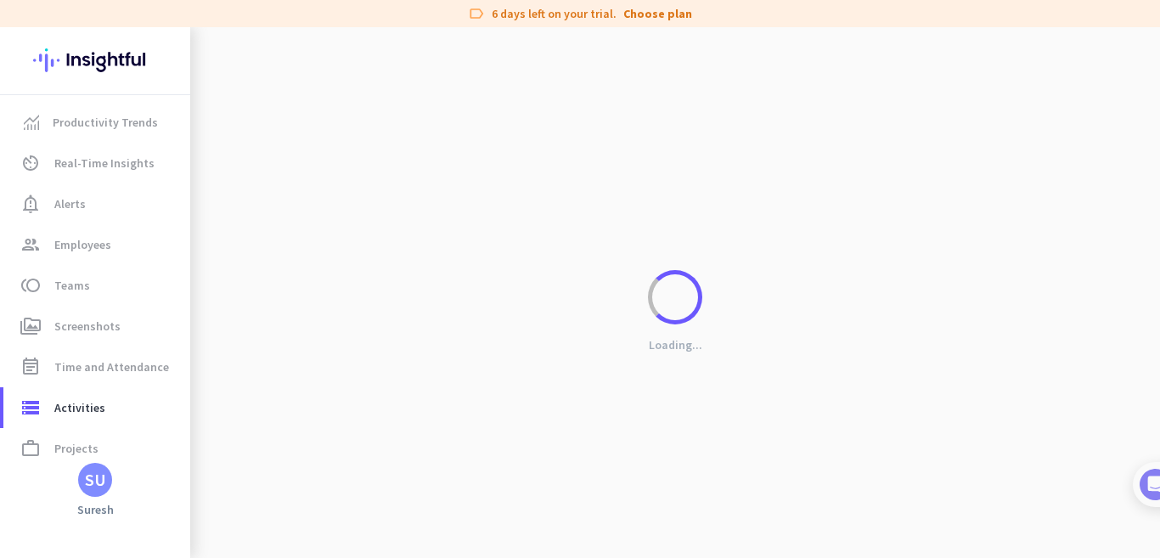
type input "[DATE] - [DATE]"
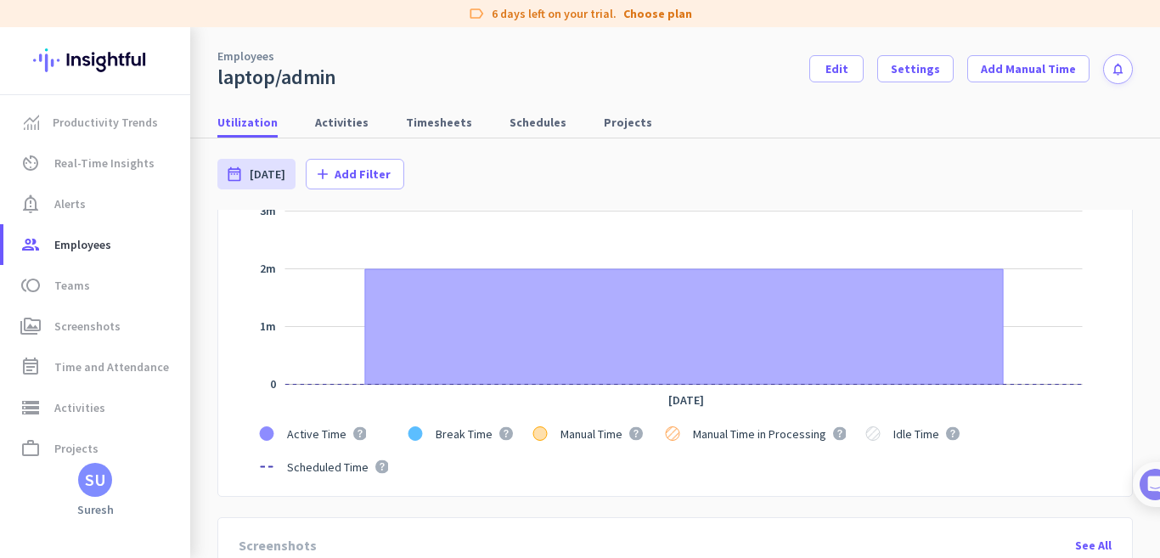
scroll to position [202, 0]
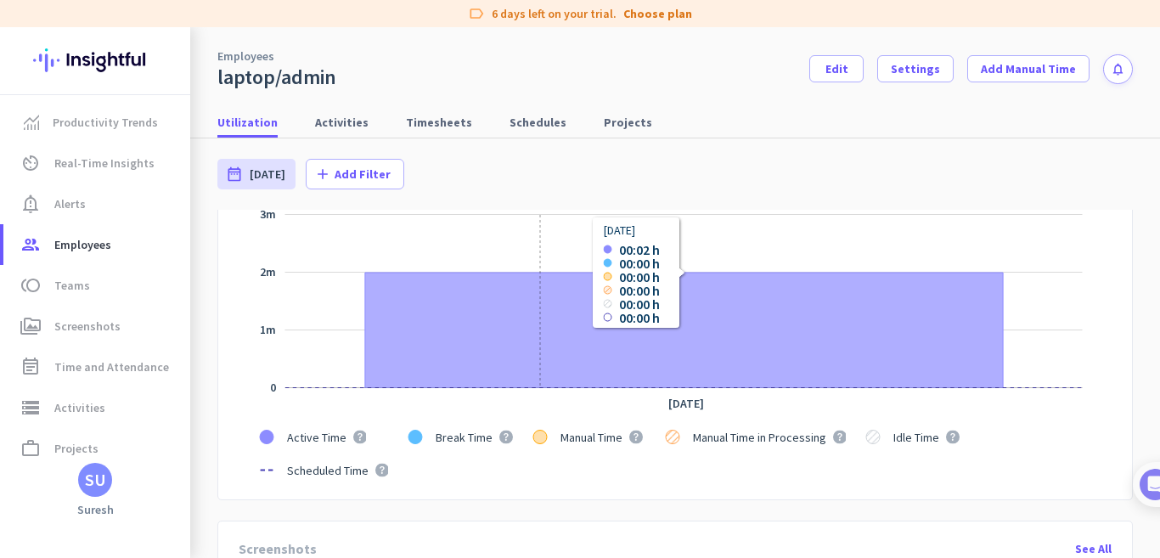
click at [540, 343] on icon "Series" at bounding box center [684, 331] width 638 height 116
click at [788, 332] on icon "Series" at bounding box center [684, 331] width 638 height 116
click at [936, 308] on icon "Series" at bounding box center [684, 331] width 638 height 116
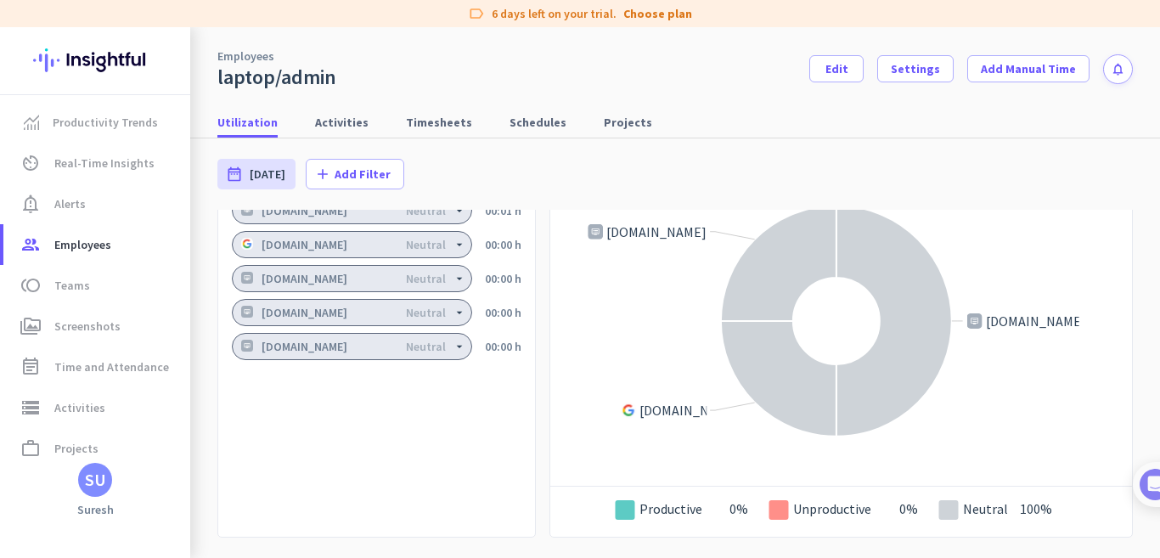
scroll to position [1290, 0]
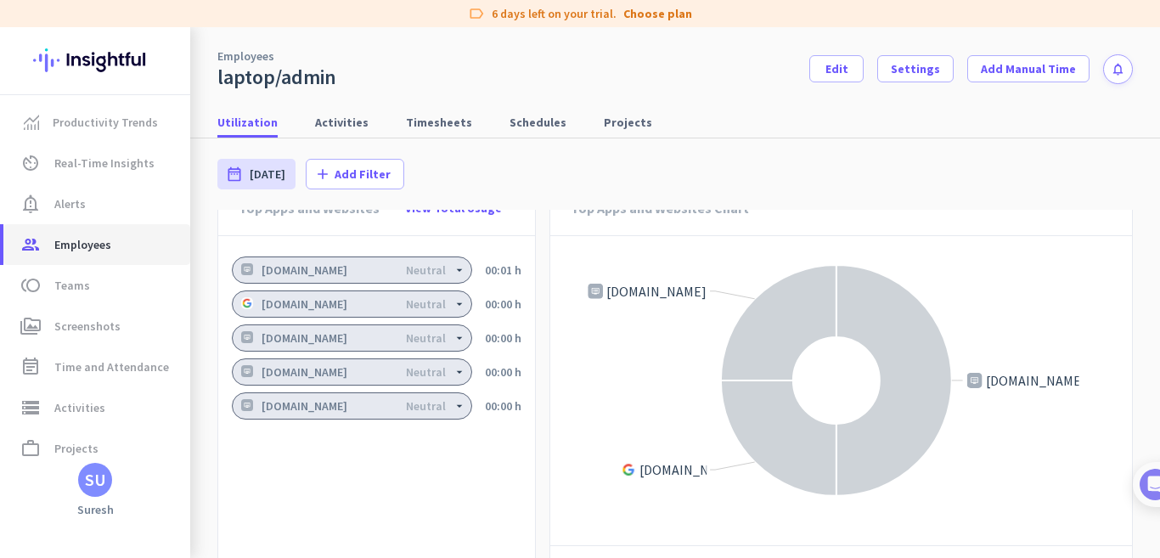
click at [84, 246] on span "Employees" at bounding box center [82, 244] width 57 height 20
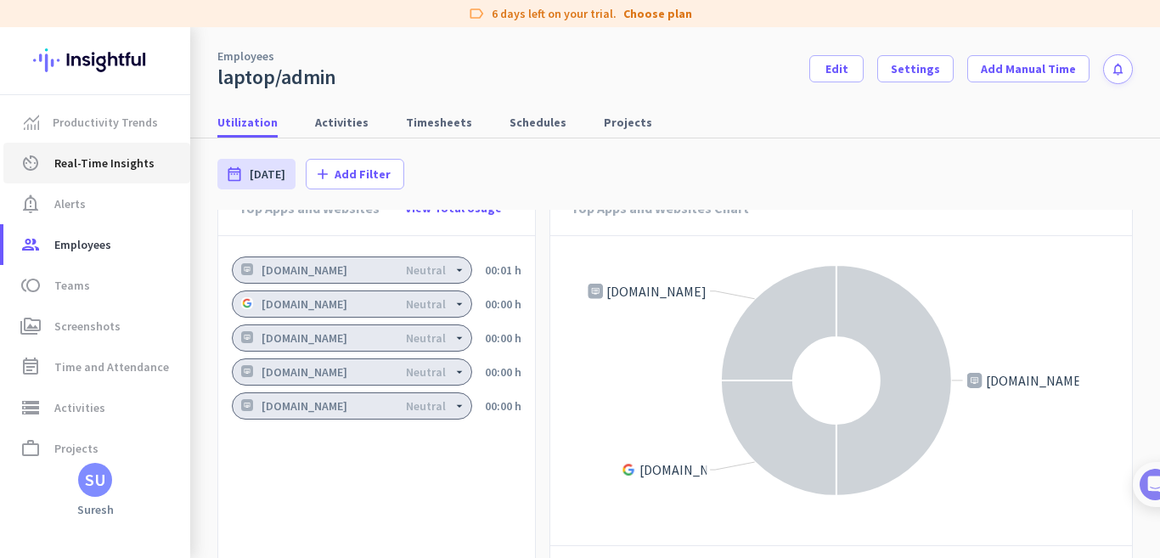
click at [90, 160] on span "Real-Time Insights" at bounding box center [104, 163] width 100 height 20
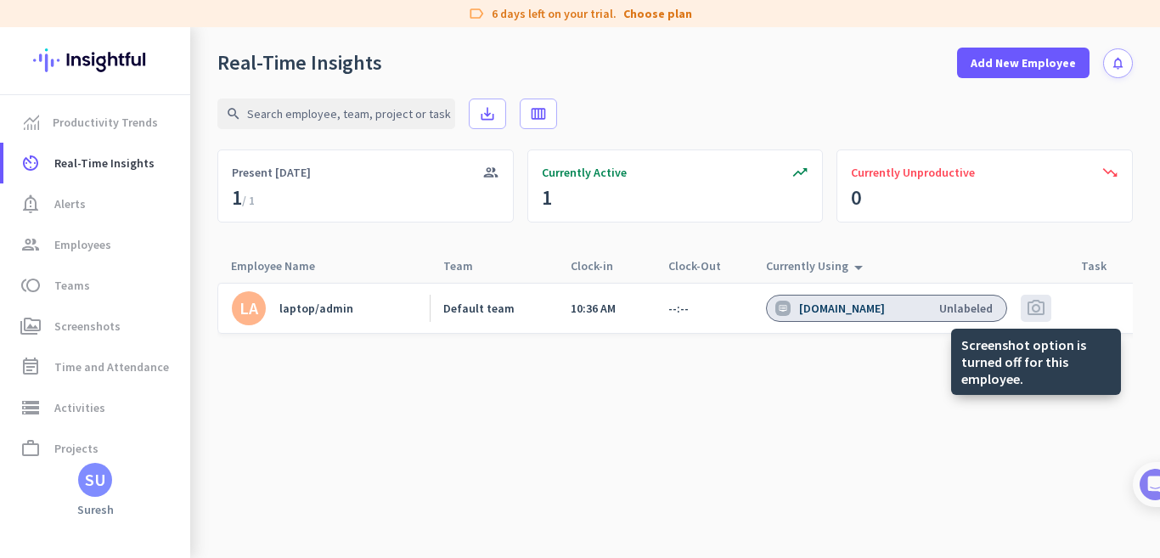
click at [1035, 311] on span "photo_camera" at bounding box center [1036, 308] width 20 height 20
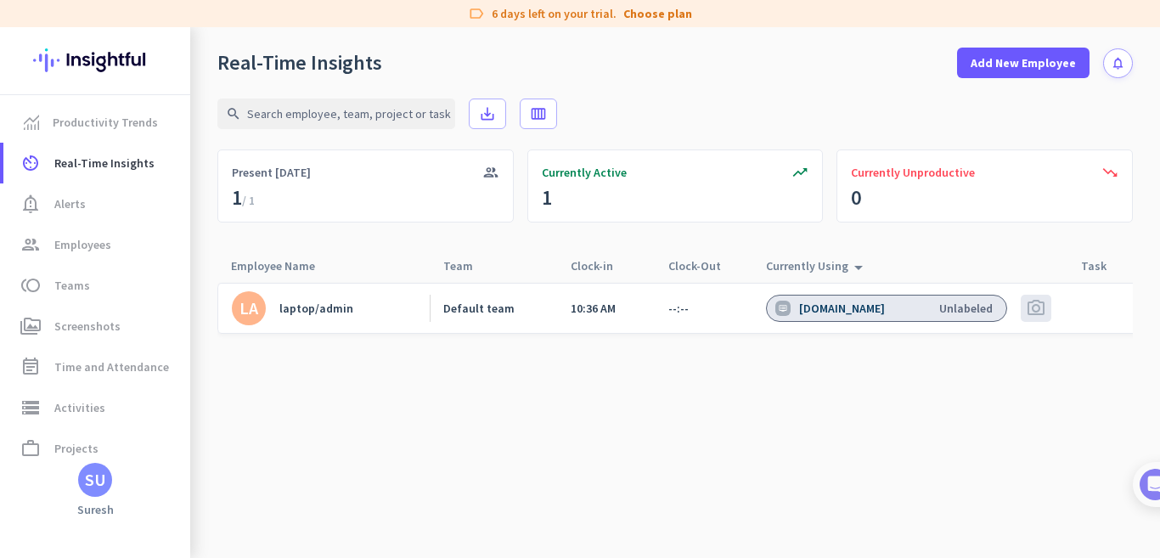
click at [850, 270] on icon "arrow_drop_up" at bounding box center [859, 267] width 20 height 20
click at [93, 243] on span "Employees" at bounding box center [82, 244] width 57 height 20
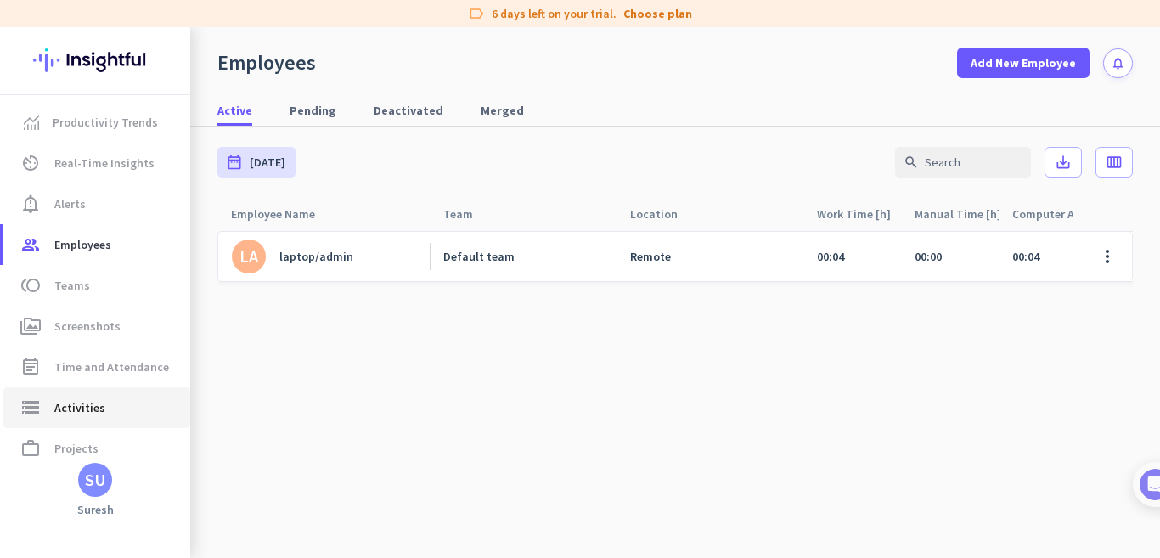
click at [76, 403] on span "Activities" at bounding box center [79, 408] width 51 height 20
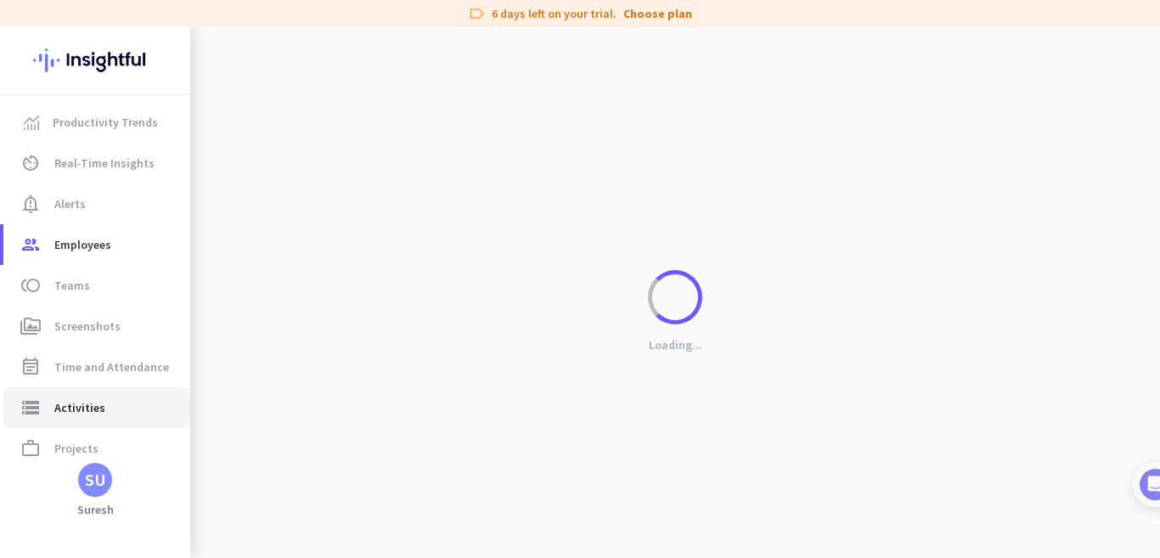
type input "[DATE]"
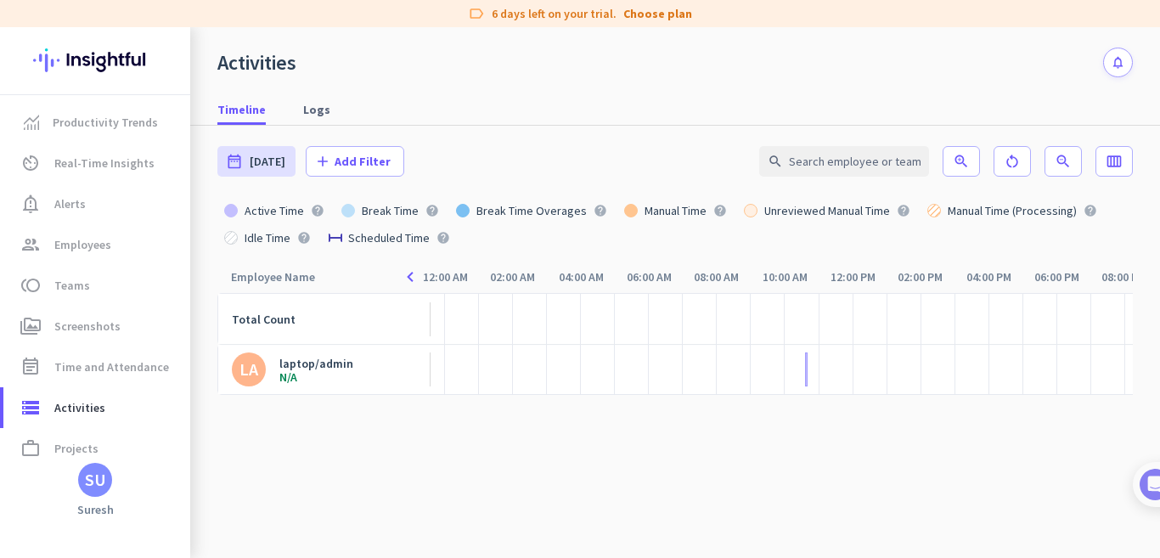
click at [380, 321] on div "Total Count" at bounding box center [331, 319] width 199 height 52
click at [364, 162] on span "Add Filter" at bounding box center [363, 161] width 56 height 17
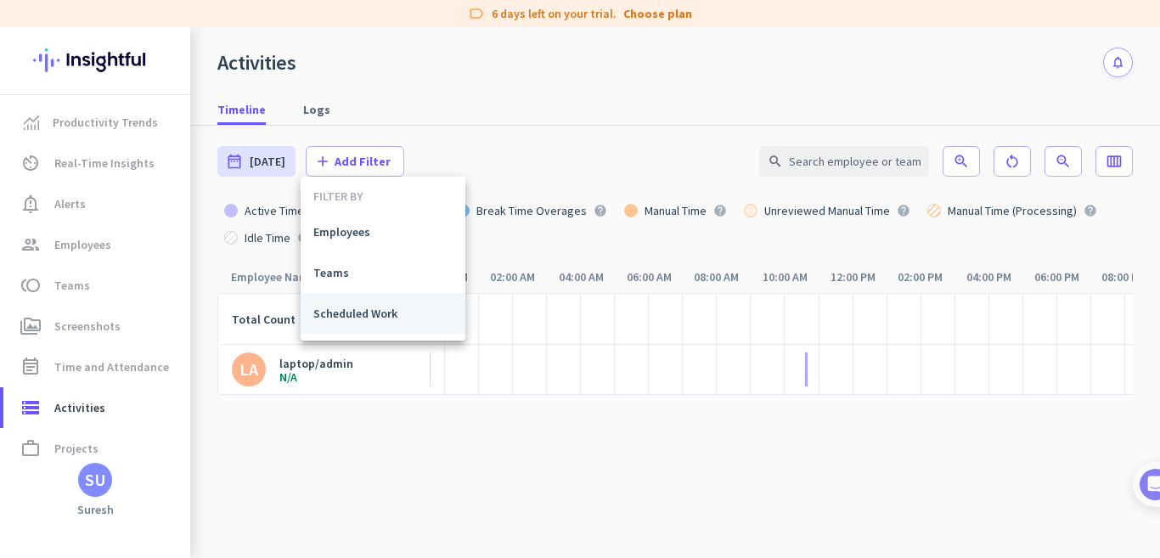
click at [350, 310] on span "Scheduled Work" at bounding box center [382, 313] width 139 height 17
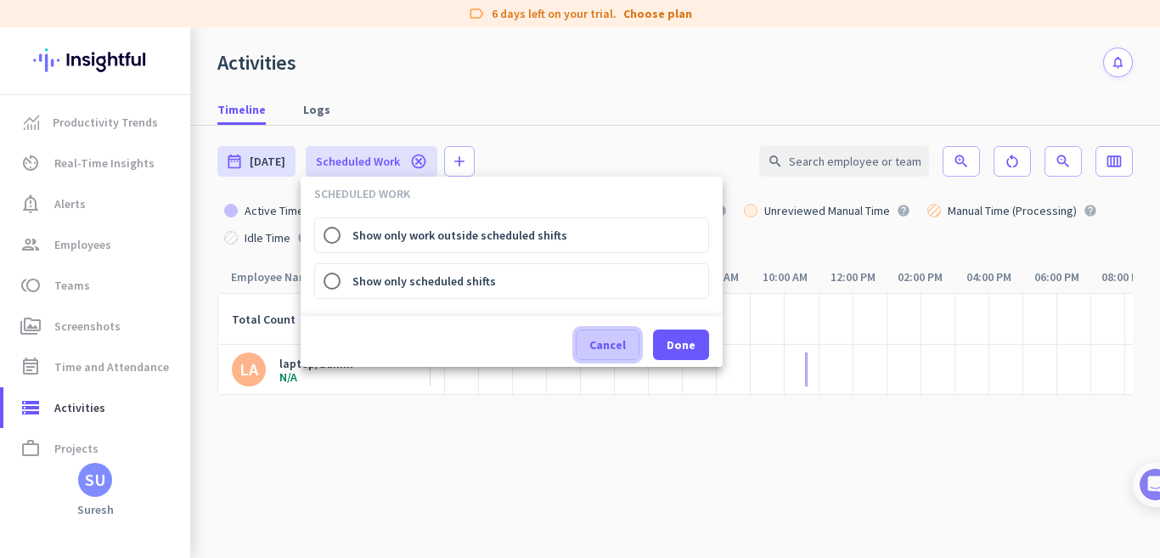
click at [600, 347] on span "Cancel" at bounding box center [608, 344] width 37 height 17
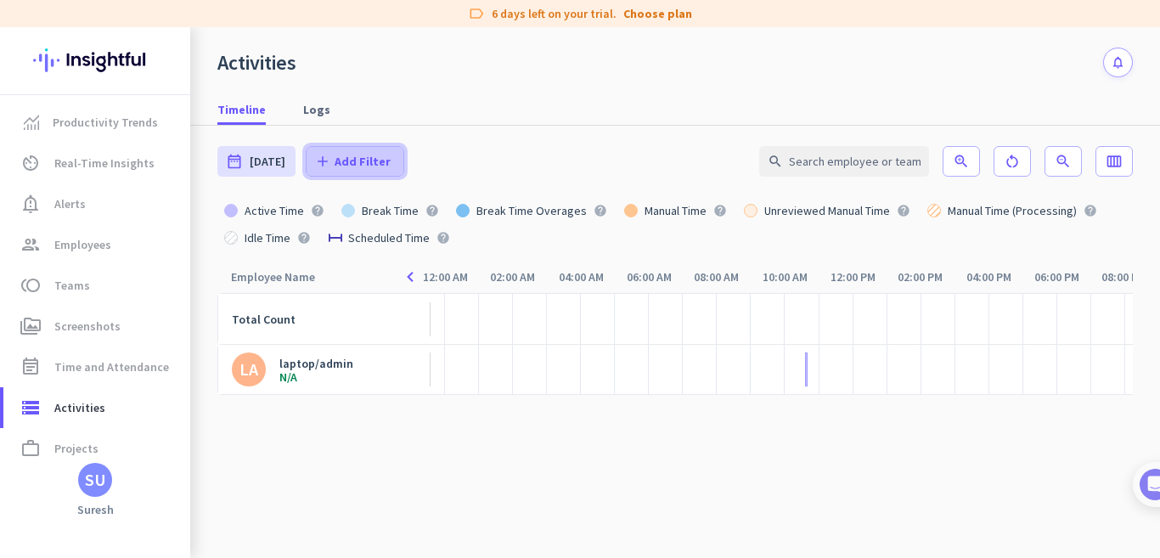
click at [335, 153] on span "Add Filter" at bounding box center [363, 161] width 56 height 17
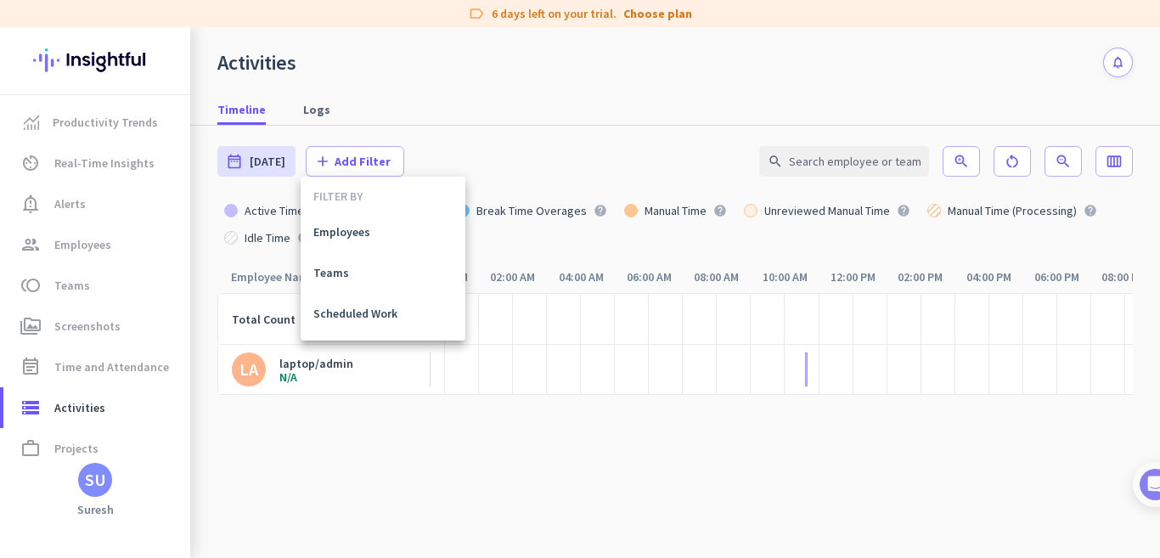
click at [314, 113] on div at bounding box center [580, 279] width 1160 height 558
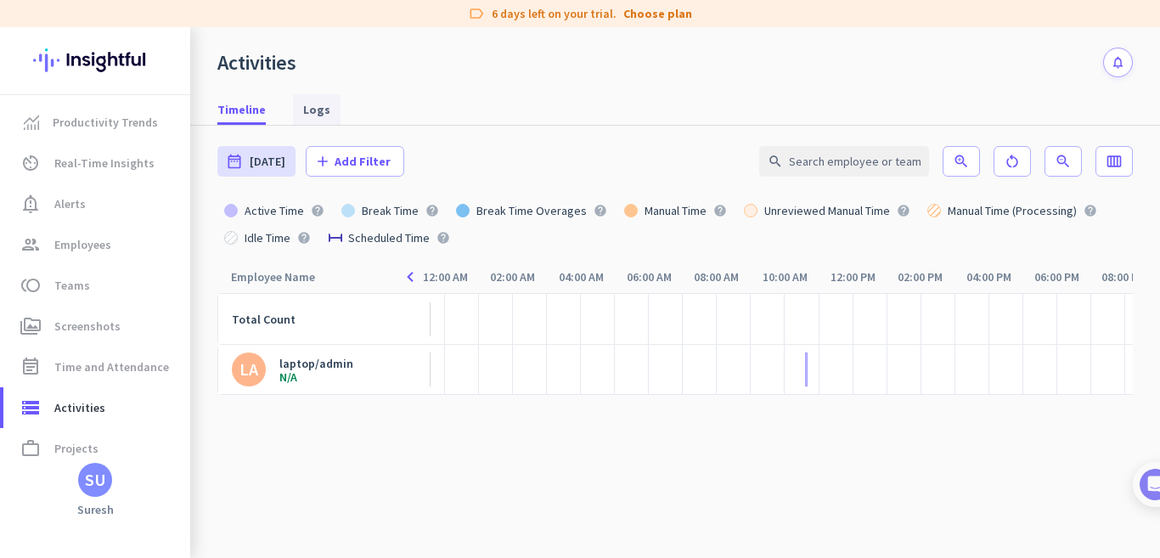
click at [313, 112] on span "Logs" at bounding box center [316, 109] width 27 height 17
type input "[DATE] - [DATE]"
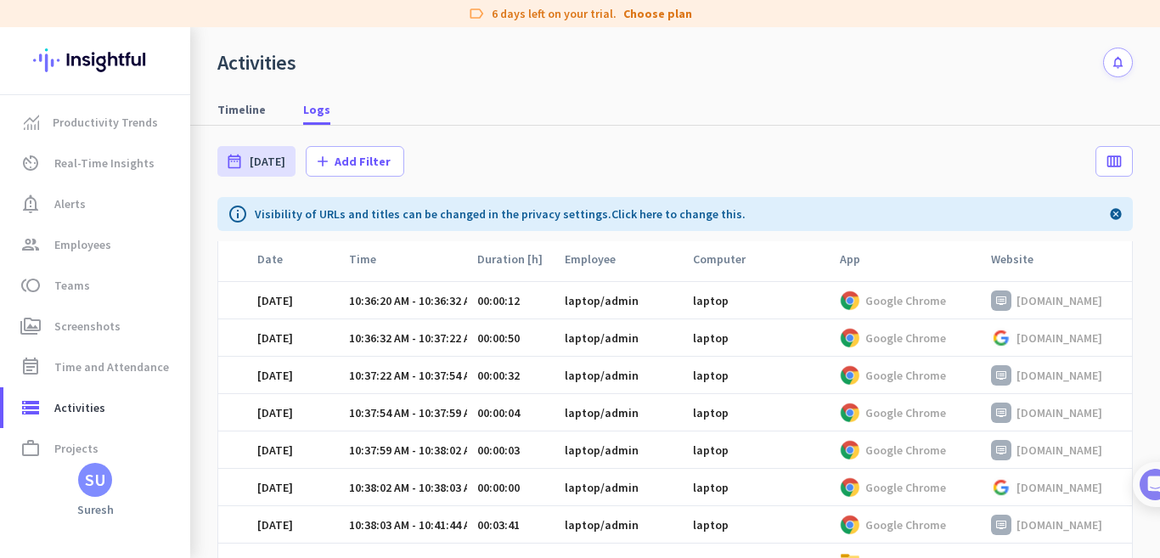
scroll to position [23, 0]
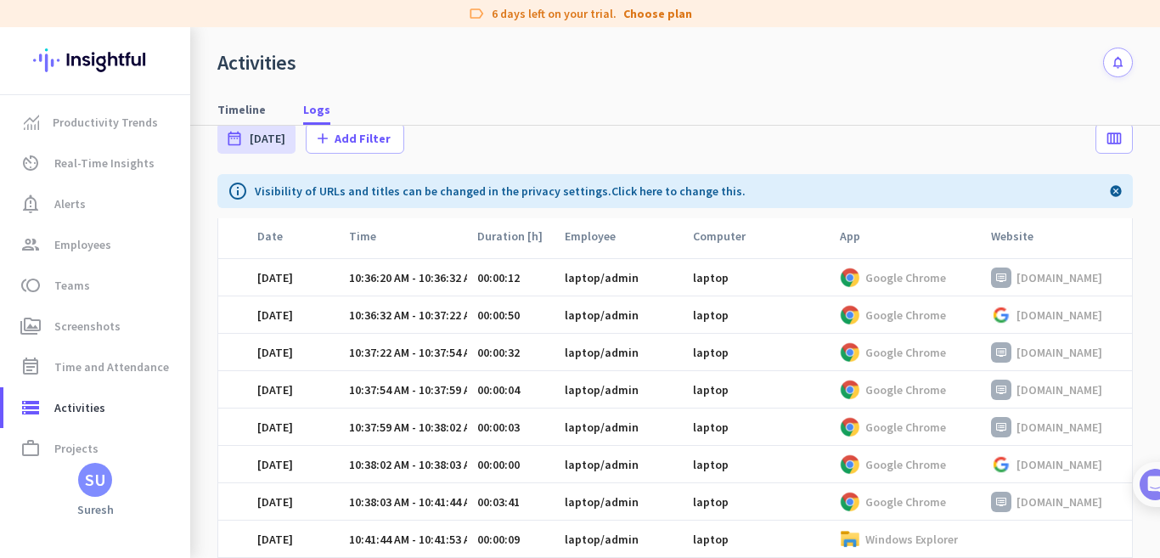
click at [592, 540] on div "laptop/admin" at bounding box center [624, 539] width 118 height 15
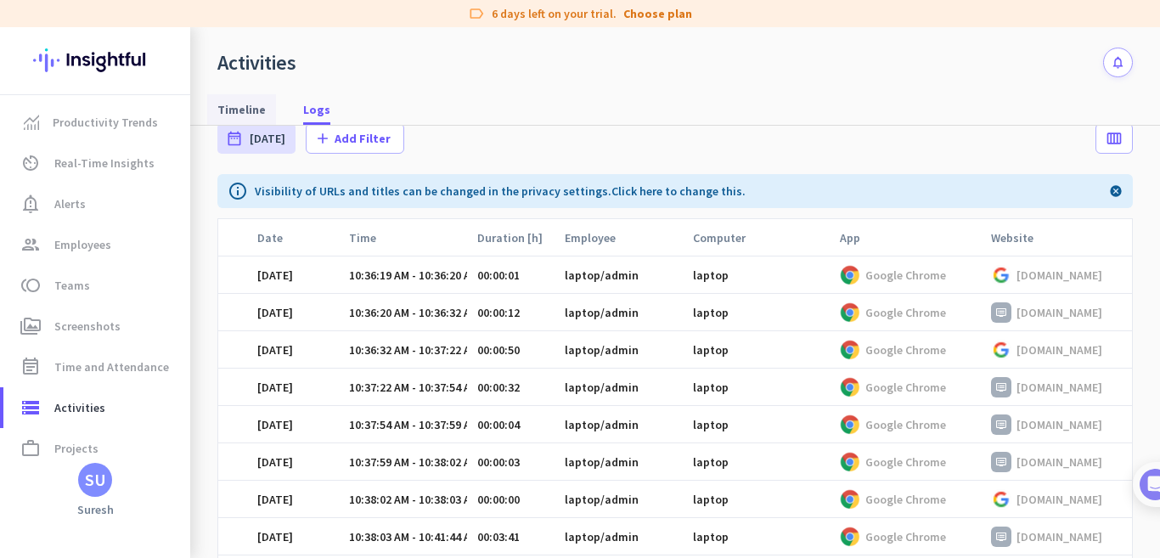
click at [261, 114] on span "Timeline" at bounding box center [241, 109] width 48 height 17
type input "[DATE]"
